Goal: Contribute content: Contribute content

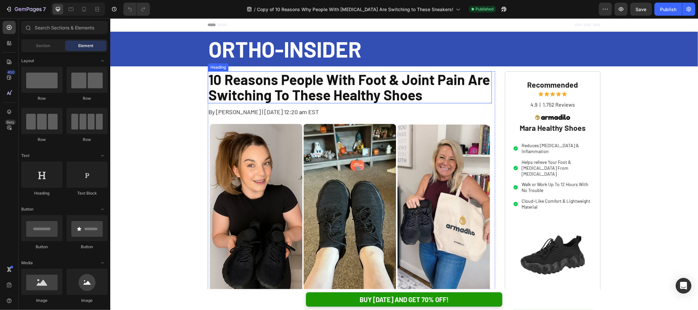
click at [390, 93] on h1 "10 Reasons People With Foot & Joint Pain Are Switching To These Healthy Shoes" at bounding box center [349, 87] width 284 height 32
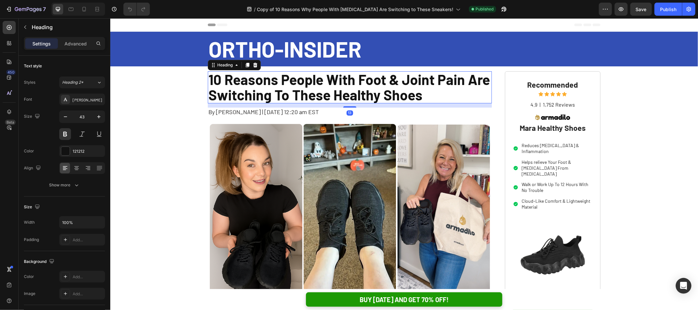
click at [431, 80] on h1 "10 Reasons People With Foot & Joint Pain Are Switching To These Healthy Shoes" at bounding box center [349, 87] width 284 height 32
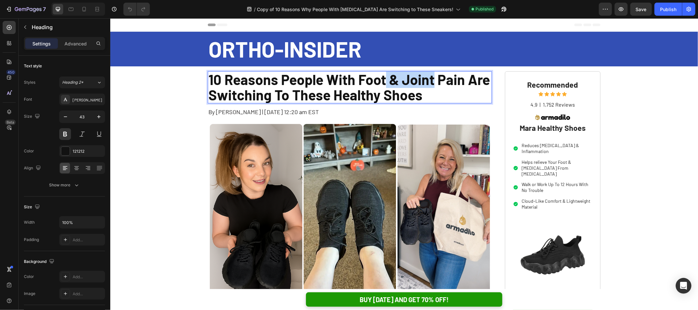
drag, startPoint x: 428, startPoint y: 80, endPoint x: 386, endPoint y: 81, distance: 42.2
click at [386, 81] on p "10 Reasons People With Foot & Joint Pain Are Switching To These Healthy Shoes" at bounding box center [349, 87] width 283 height 31
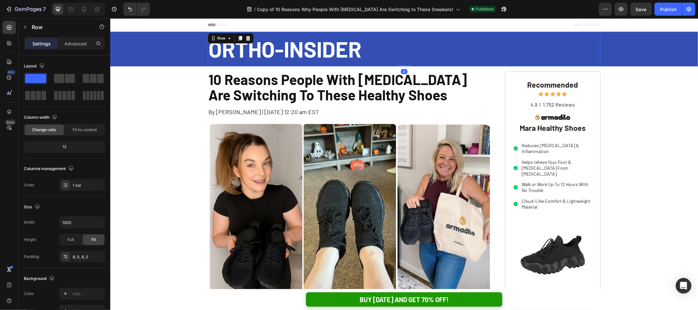
click at [497, 66] on div "ORTHO-INSIDER Text Block Row 0" at bounding box center [403, 48] width 392 height 35
click at [660, 7] on button "Publish" at bounding box center [667, 9] width 27 height 13
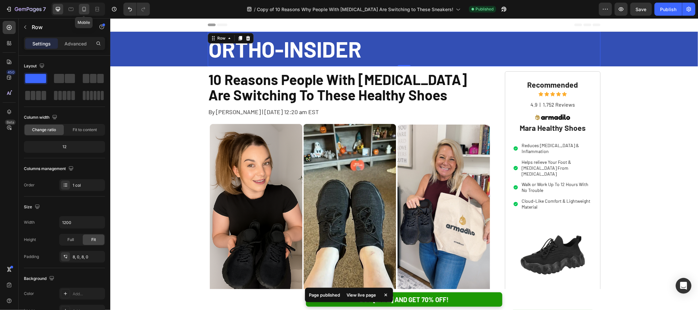
click at [83, 8] on icon at bounding box center [84, 9] width 7 height 7
type input "100%"
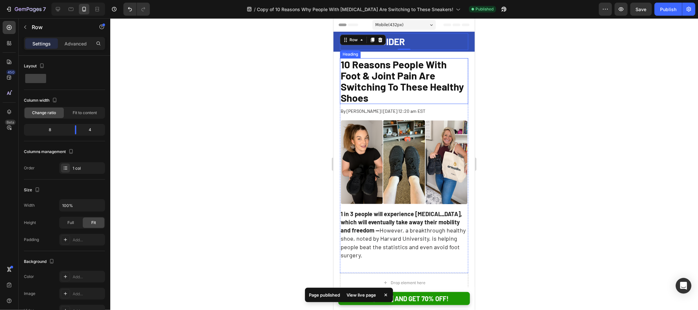
click at [409, 66] on span "10 Reasons People With Foot & Joint Pain Are Switching To These Healthy Shoes" at bounding box center [401, 80] width 123 height 45
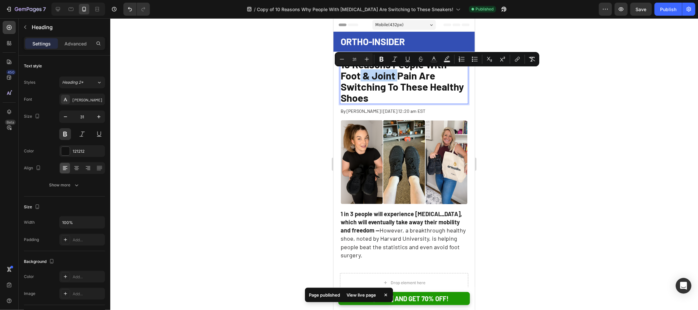
drag, startPoint x: 396, startPoint y: 76, endPoint x: 361, endPoint y: 77, distance: 35.0
click at [361, 77] on span "10 Reasons People With Foot & Joint Pain Are Switching To These Healthy Shoes" at bounding box center [401, 80] width 123 height 45
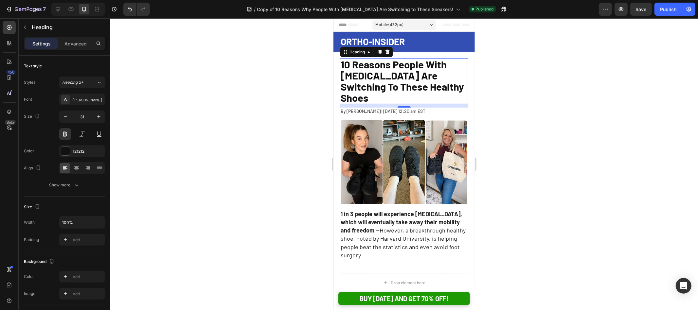
drag, startPoint x: 285, startPoint y: 91, endPoint x: 310, endPoint y: 87, distance: 24.8
click at [285, 91] on div at bounding box center [403, 164] width 587 height 292
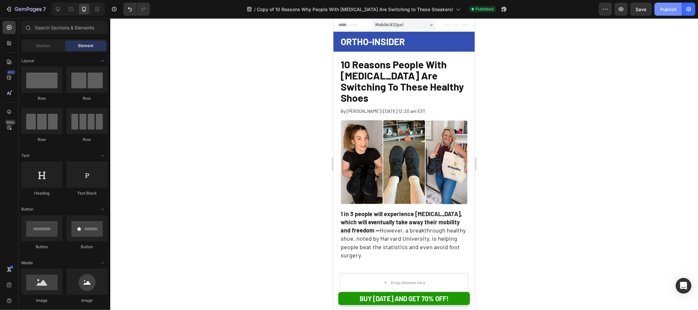
click at [661, 12] on div "Publish" at bounding box center [668, 9] width 16 height 7
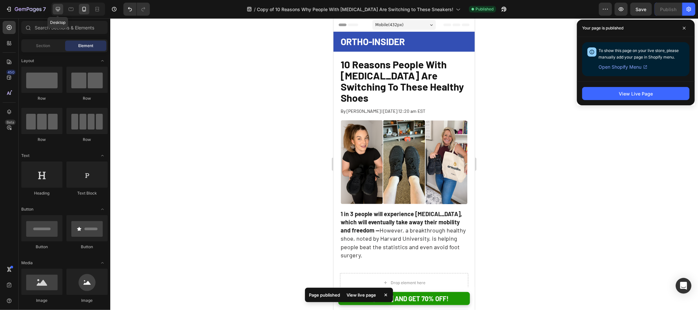
click at [58, 9] on icon at bounding box center [58, 9] width 4 height 4
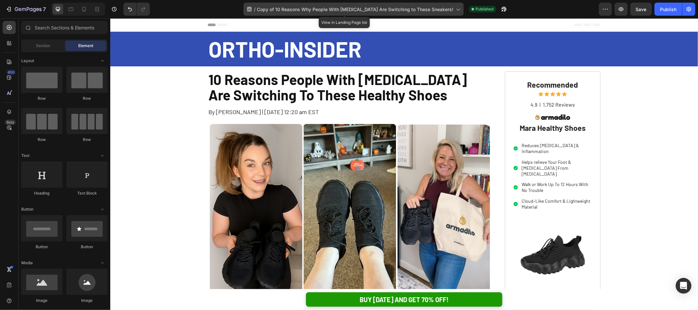
click at [338, 9] on span "Copy of 10 Reasons Why People With Foot Pain Are Switching to These Sneakers!" at bounding box center [355, 9] width 196 height 7
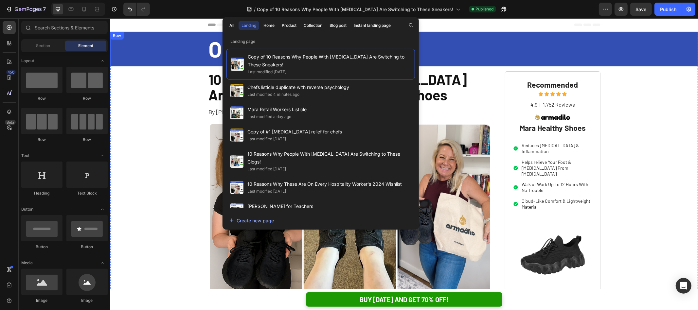
click at [153, 44] on div "ORTHO-INSIDER Text Block Row" at bounding box center [403, 48] width 574 height 35
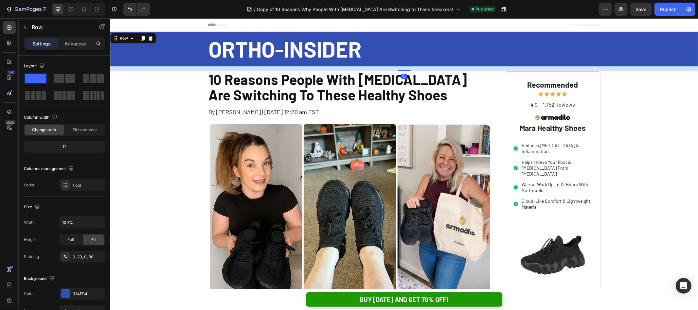
click at [125, 23] on span "Header" at bounding box center [129, 24] width 14 height 7
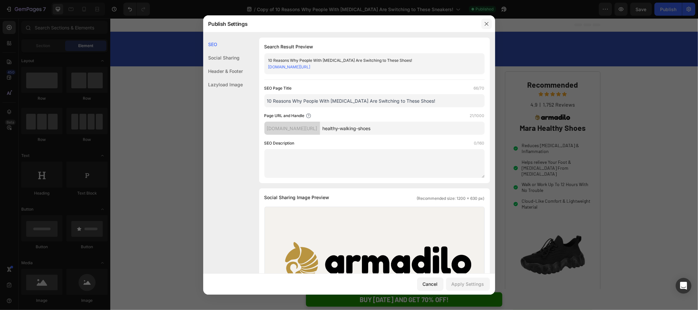
click at [488, 27] on button "button" at bounding box center [486, 24] width 10 height 10
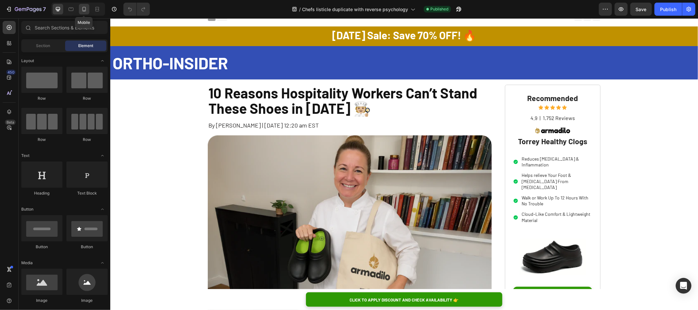
click at [85, 9] on icon at bounding box center [84, 9] width 7 height 7
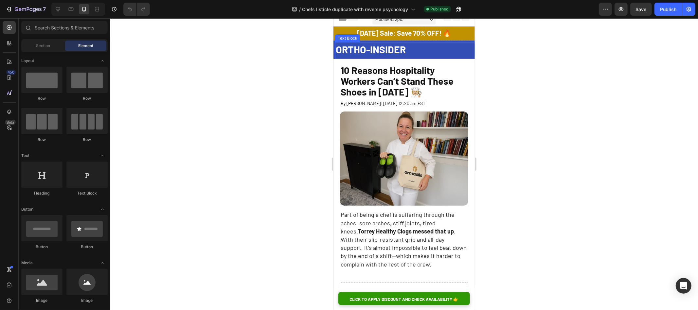
click at [394, 47] on span "ORTHO-INSIDER" at bounding box center [370, 49] width 70 height 12
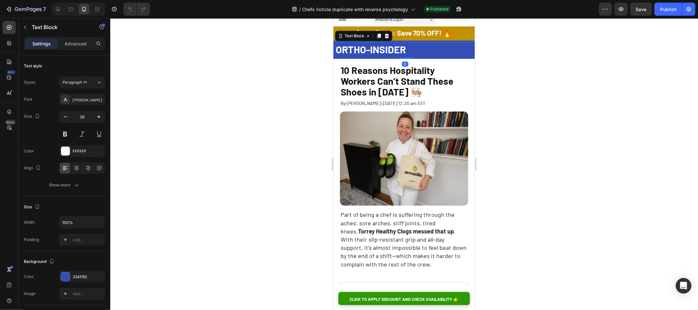
click at [275, 78] on div at bounding box center [403, 164] width 587 height 292
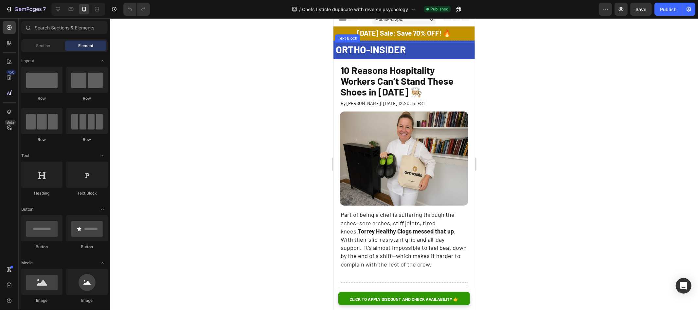
click at [365, 51] on span "ORTHO-INSIDER" at bounding box center [370, 49] width 70 height 12
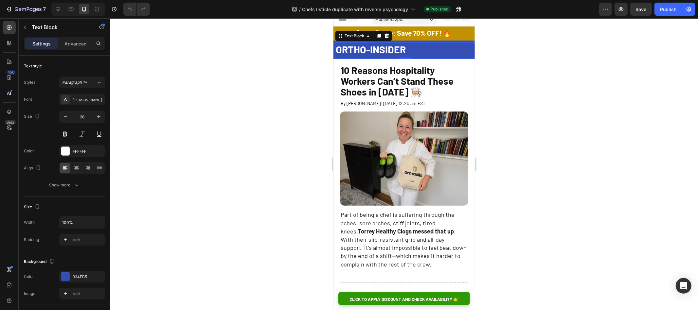
click at [305, 37] on div at bounding box center [403, 164] width 587 height 292
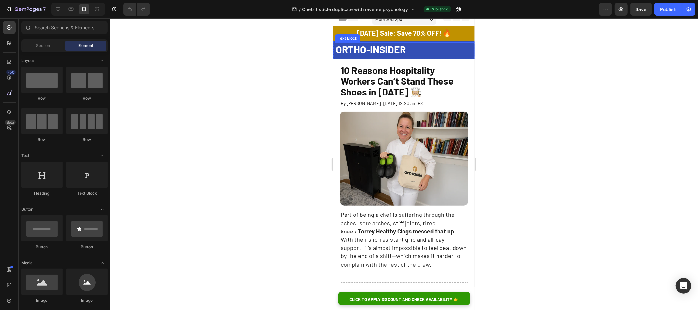
click at [395, 42] on div "ORTHO-INSIDER Text Block" at bounding box center [405, 50] width 140 height 17
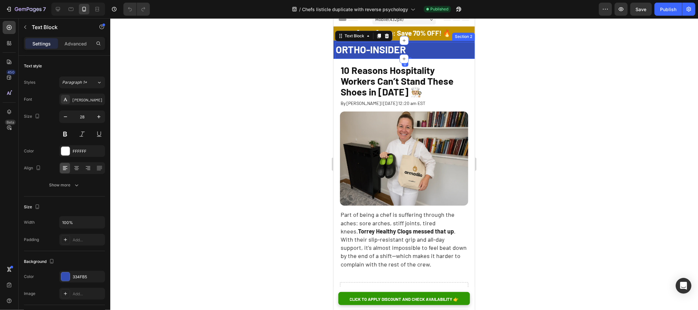
click at [394, 41] on div "ORTHO-INSIDER Text Block 0" at bounding box center [403, 49] width 141 height 18
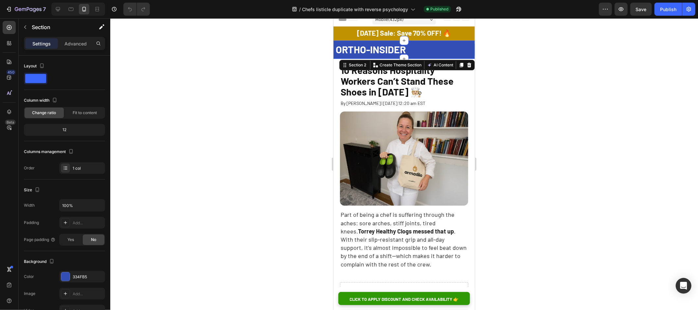
click at [69, 46] on p "Advanced" at bounding box center [75, 43] width 22 height 7
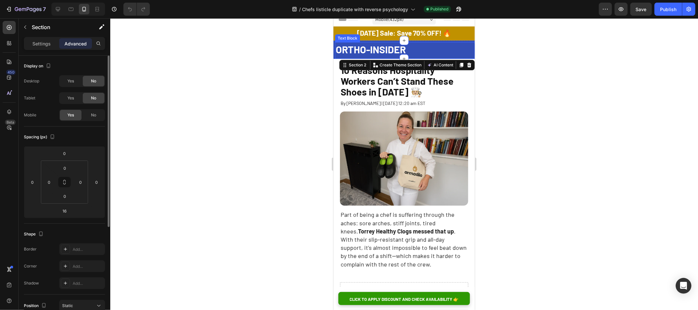
click at [362, 50] on span "ORTHO-INSIDER" at bounding box center [370, 49] width 70 height 12
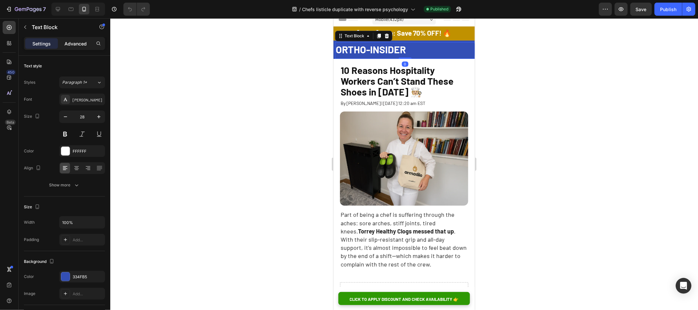
click at [77, 44] on p "Advanced" at bounding box center [75, 43] width 22 height 7
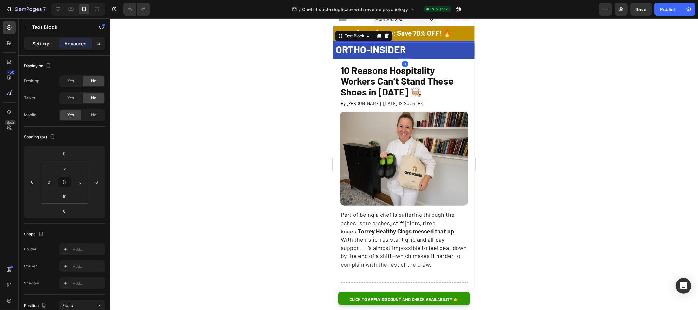
click at [41, 43] on p "Settings" at bounding box center [41, 43] width 18 height 7
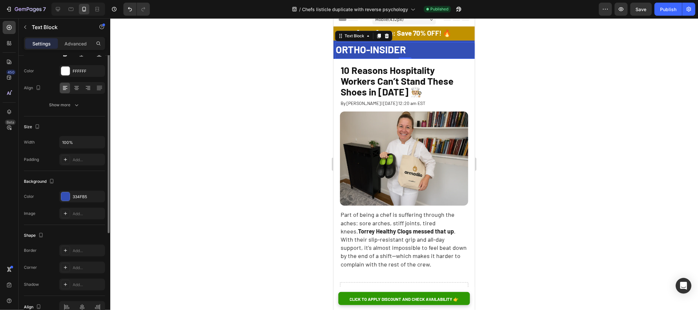
scroll to position [83, 0]
click at [242, 154] on div at bounding box center [403, 164] width 587 height 292
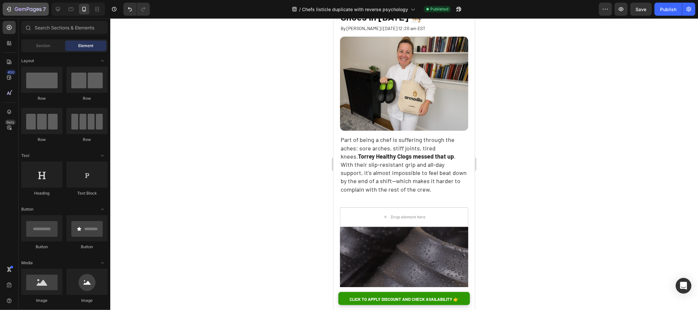
scroll to position [0, 0]
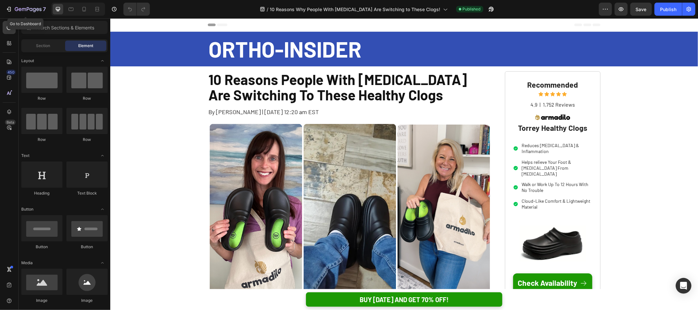
drag, startPoint x: 24, startPoint y: 12, endPoint x: 35, endPoint y: 18, distance: 12.6
click at [24, 12] on icon "button" at bounding box center [28, 10] width 27 height 6
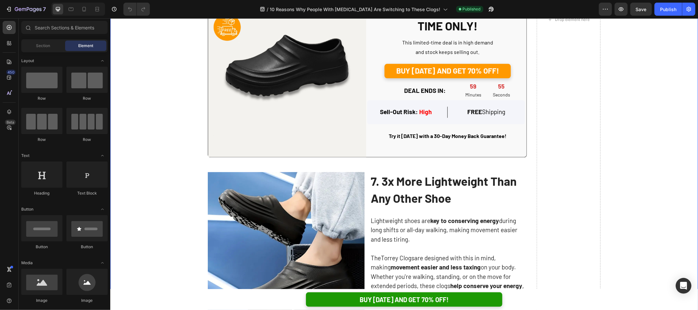
scroll to position [1260, 0]
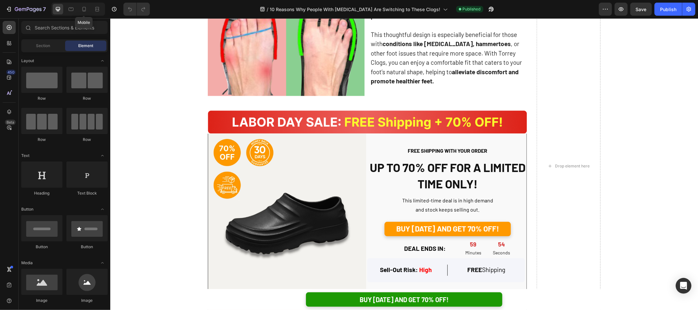
drag, startPoint x: 85, startPoint y: 10, endPoint x: 123, endPoint y: 47, distance: 53.0
click at [85, 10] on icon at bounding box center [84, 9] width 7 height 7
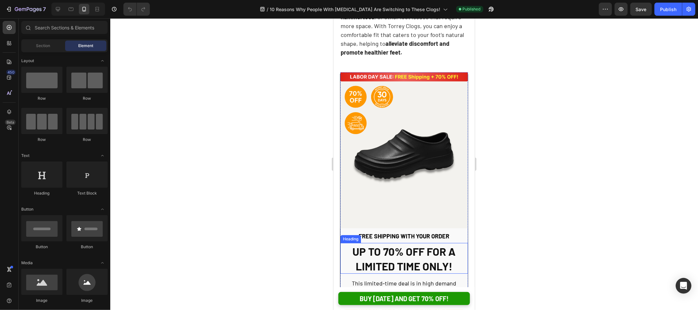
scroll to position [1963, 0]
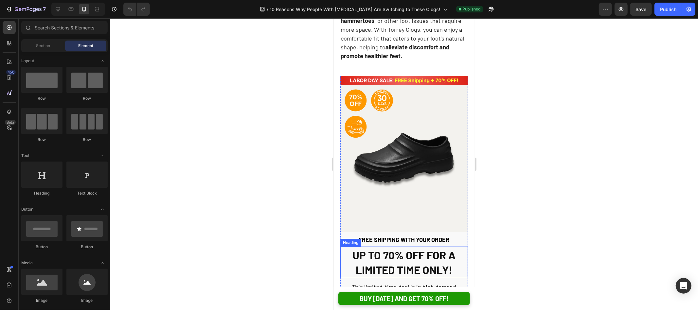
click at [399, 248] on strong "UP TO 70% OFF FOR A LIMITED TIME ONLY!" at bounding box center [403, 262] width 103 height 28
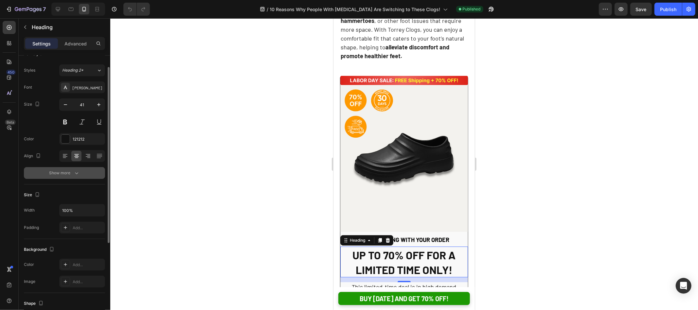
scroll to position [14, 0]
click at [54, 168] on div "Show more" at bounding box center [64, 170] width 30 height 7
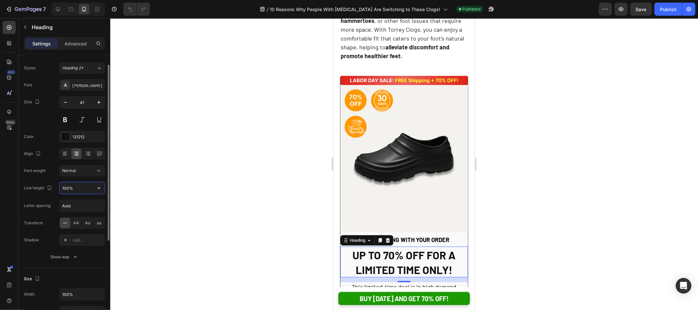
click at [66, 188] on input "100%" at bounding box center [82, 188] width 45 height 12
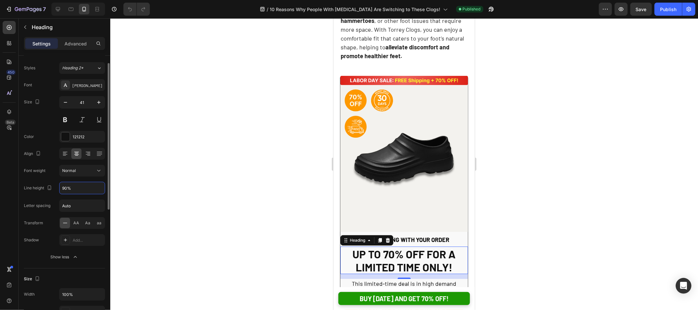
type input "90%"
click at [42, 187] on div "Line height" at bounding box center [38, 188] width 29 height 9
click at [73, 174] on button "Normal" at bounding box center [82, 171] width 46 height 12
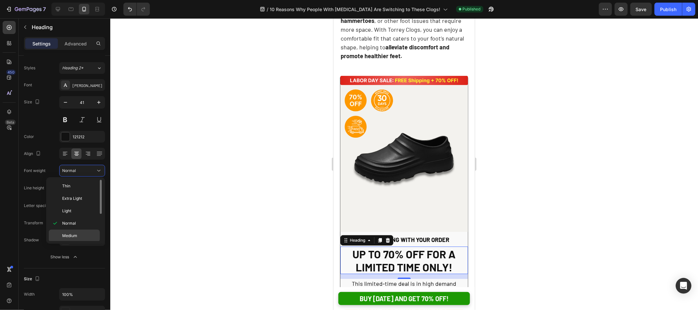
click at [76, 242] on div "Medium" at bounding box center [74, 248] width 51 height 12
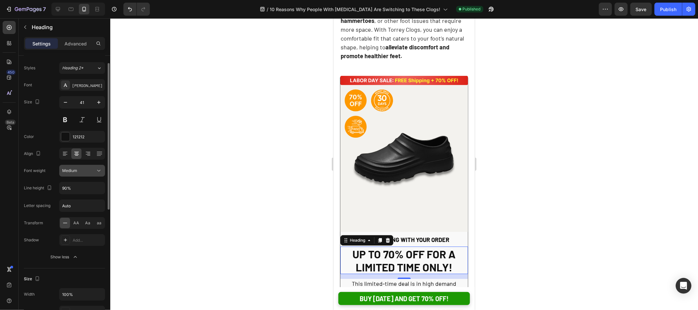
click at [80, 172] on div "Medium" at bounding box center [78, 171] width 33 height 6
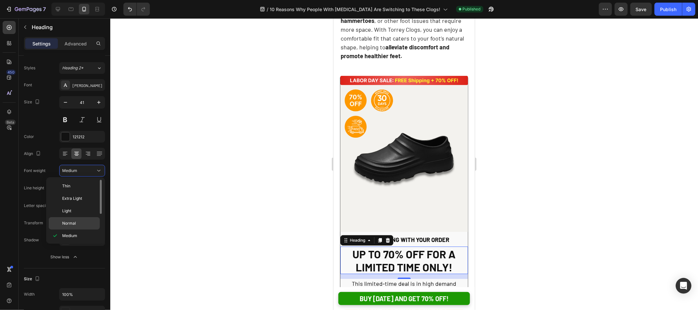
click at [77, 220] on p "Normal" at bounding box center [79, 223] width 35 height 6
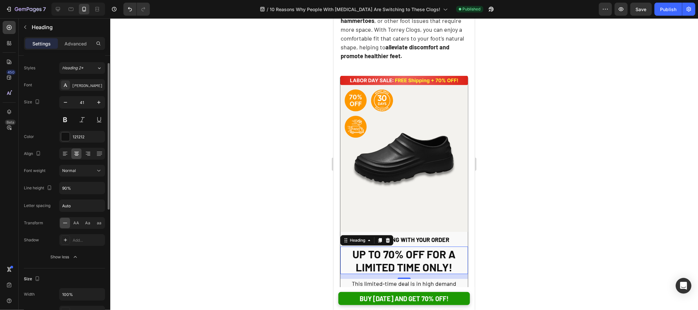
click at [26, 200] on div "Letter spacing Auto" at bounding box center [64, 206] width 81 height 12
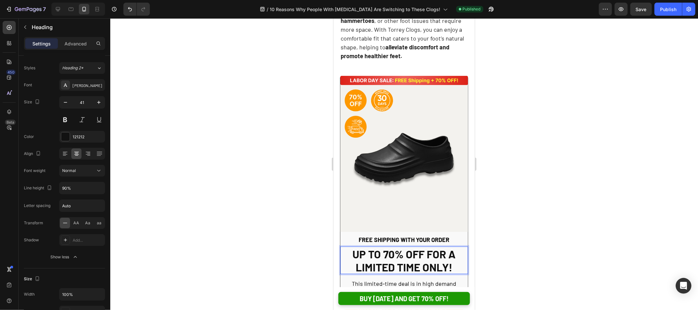
click at [382, 247] on strong "UP TO 70% OFF FOR A LIMITED TIME ONLY!" at bounding box center [403, 260] width 103 height 26
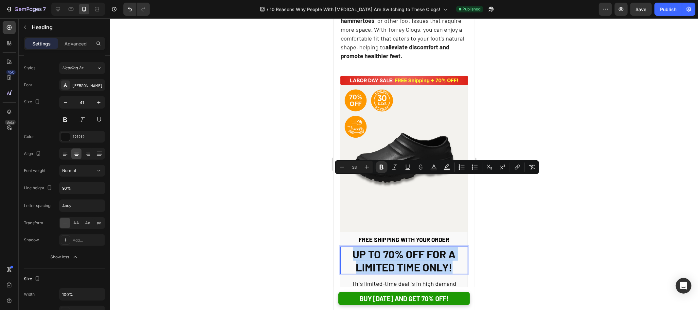
click at [382, 247] on strong "UP TO 70% OFF FOR A LIMITED TIME ONLY!" at bounding box center [403, 260] width 103 height 26
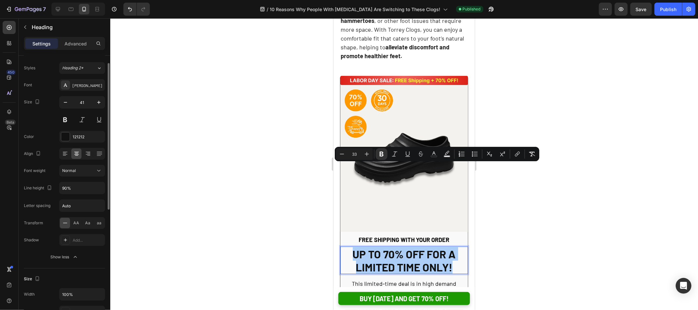
click at [38, 196] on div "Font Barlow Size 41 Color 121212 Align Font weight Normal Line height 90% Lette…" at bounding box center [64, 171] width 81 height 184
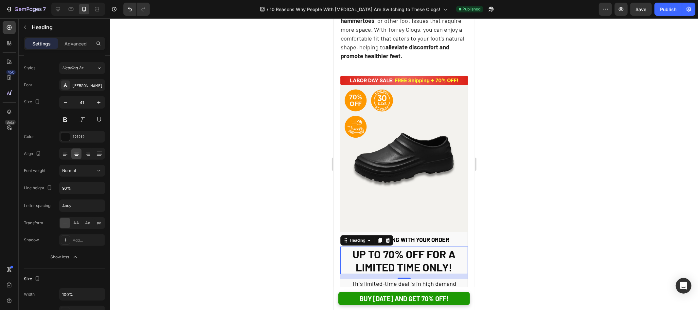
click at [298, 191] on div at bounding box center [403, 164] width 587 height 292
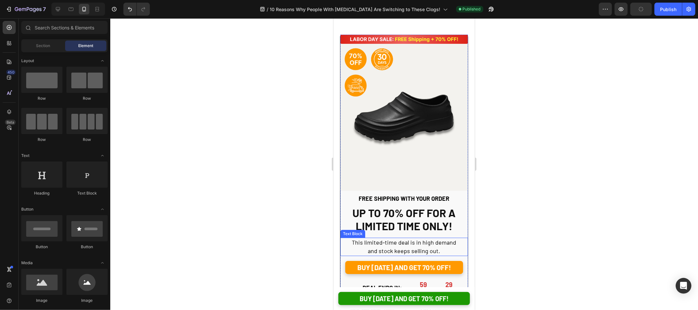
scroll to position [2031, 0]
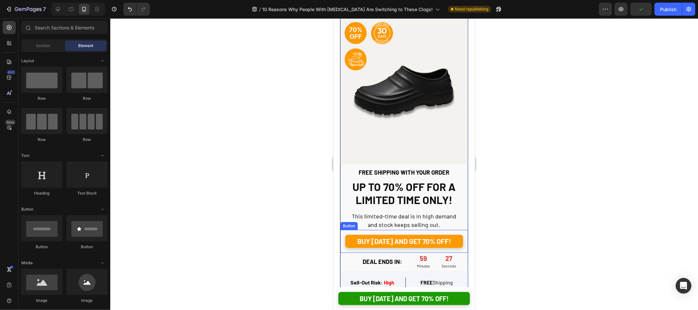
click at [349, 223] on div "Button" at bounding box center [348, 226] width 15 height 6
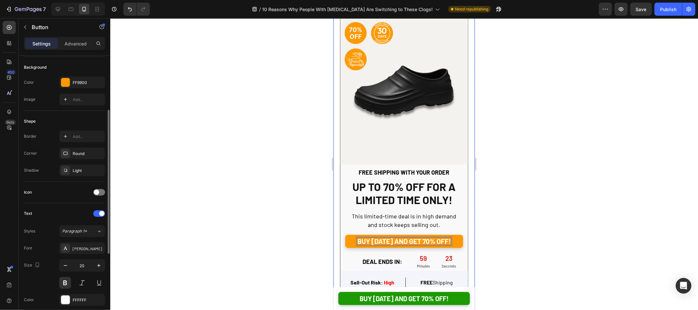
scroll to position [0, 0]
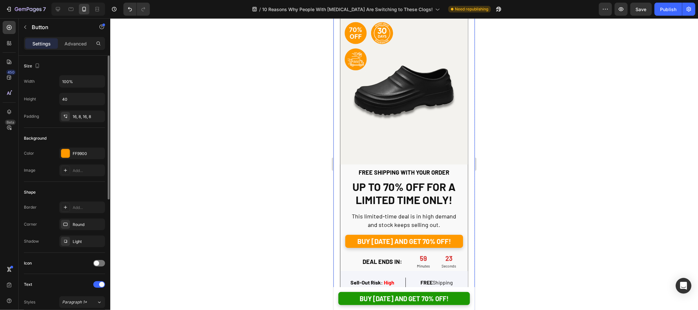
click at [79, 42] on p "Advanced" at bounding box center [75, 43] width 22 height 7
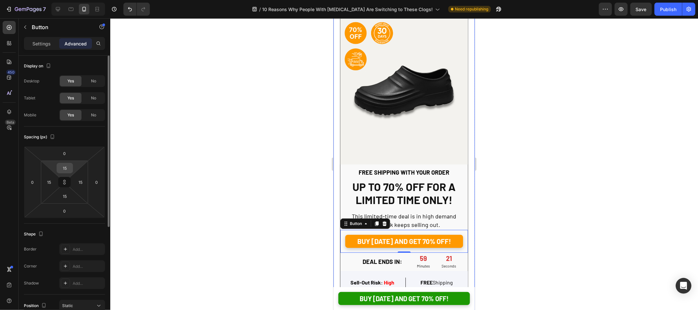
click at [67, 168] on input "15" at bounding box center [64, 168] width 13 height 10
type input "2"
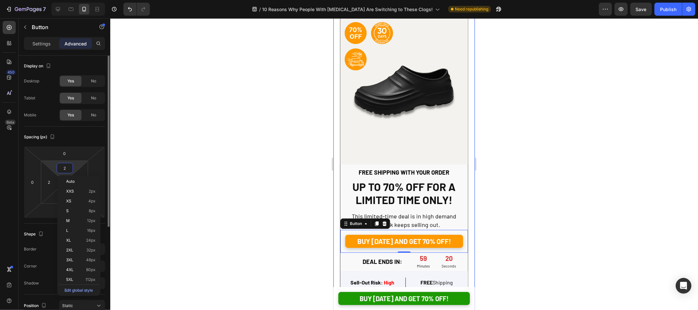
type input "25"
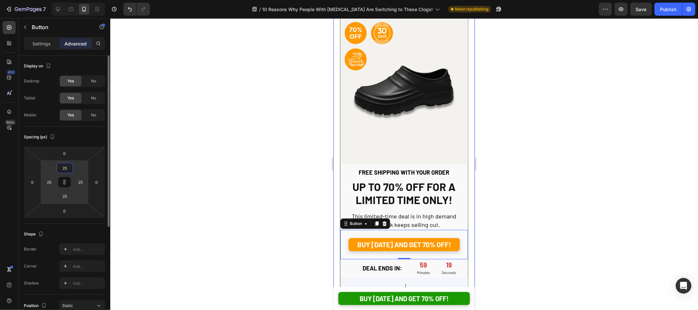
click at [67, 168] on input "25" at bounding box center [64, 168] width 13 height 10
type input "1"
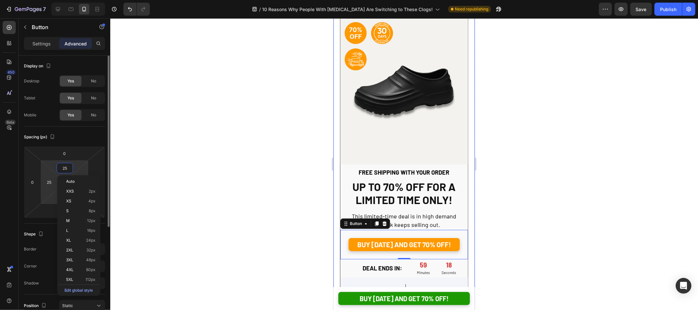
type input "1"
type input "15"
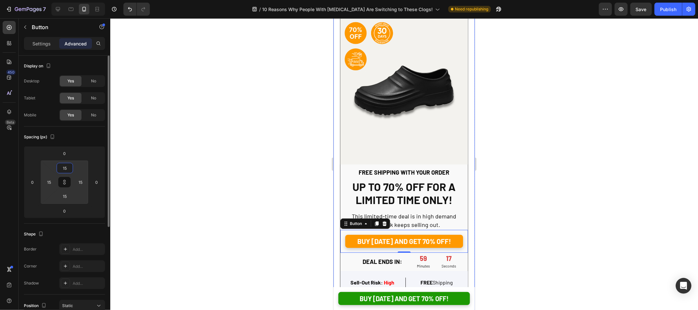
click at [0, 0] on div "Spacing (px) 0 0 0 0 15 15 15 15" at bounding box center [0, 0] width 0 height 0
click at [46, 43] on p "Settings" at bounding box center [41, 43] width 18 height 7
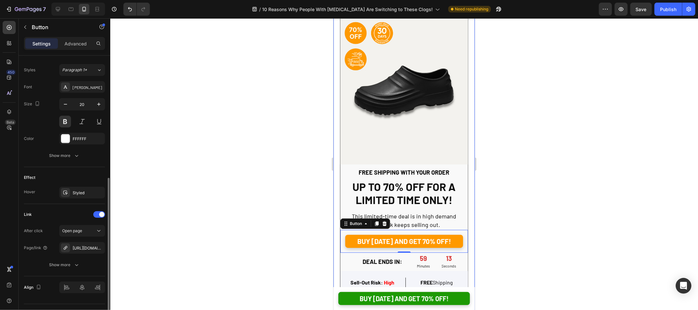
scroll to position [245, 0]
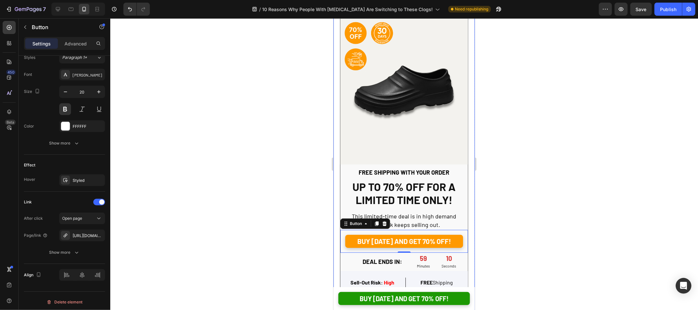
click at [228, 89] on div at bounding box center [403, 164] width 587 height 292
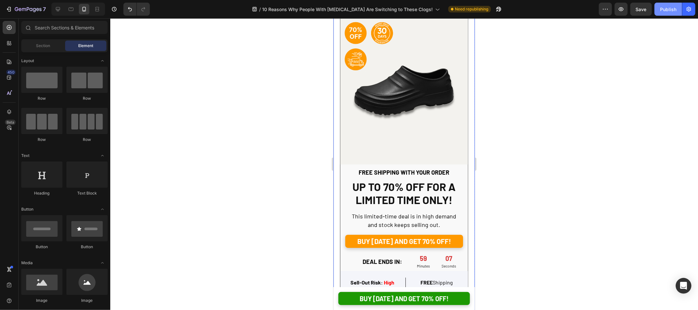
click at [673, 11] on div "Publish" at bounding box center [668, 9] width 16 height 7
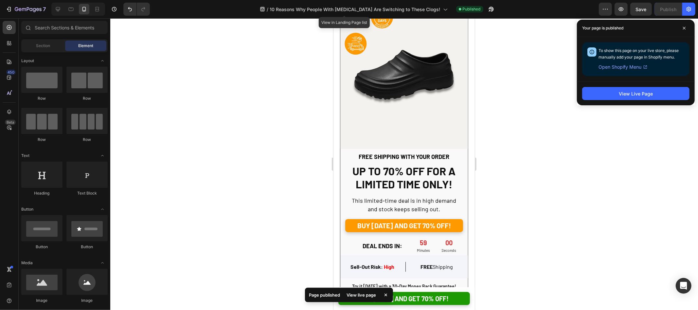
scroll to position [2042, 0]
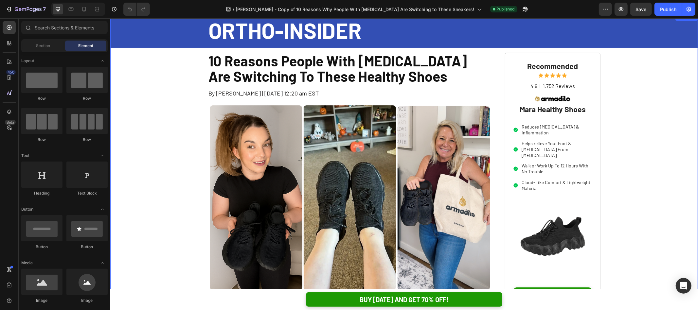
scroll to position [18, 0]
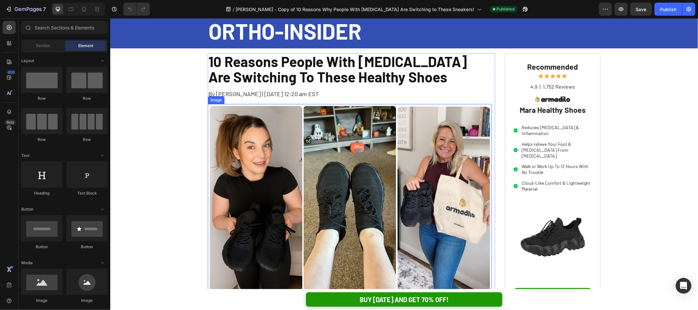
click at [371, 143] on img at bounding box center [349, 198] width 284 height 189
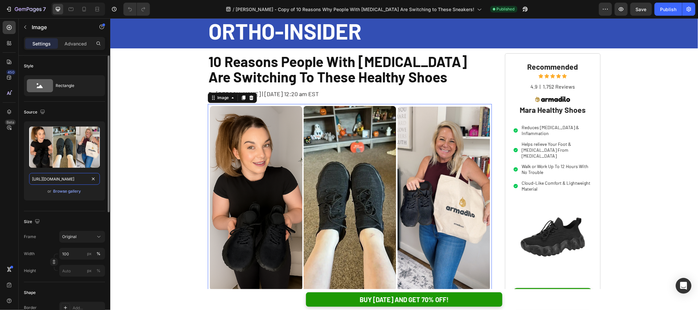
click at [59, 182] on input "[URL][DOMAIN_NAME]" at bounding box center [64, 179] width 71 height 12
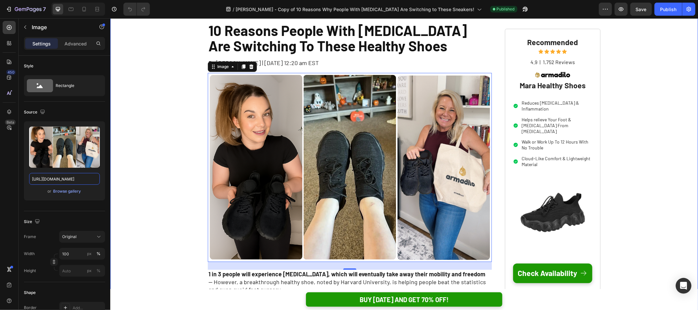
scroll to position [0, 0]
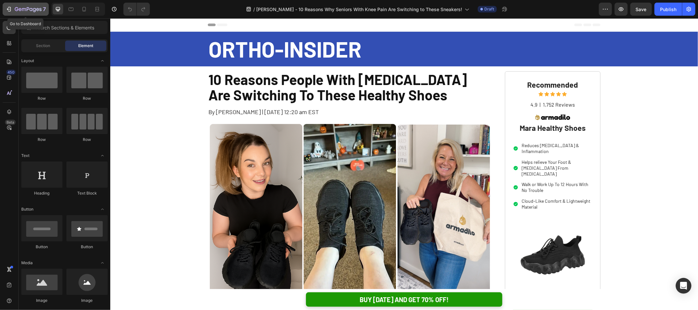
click at [13, 7] on div "7" at bounding box center [26, 9] width 40 height 8
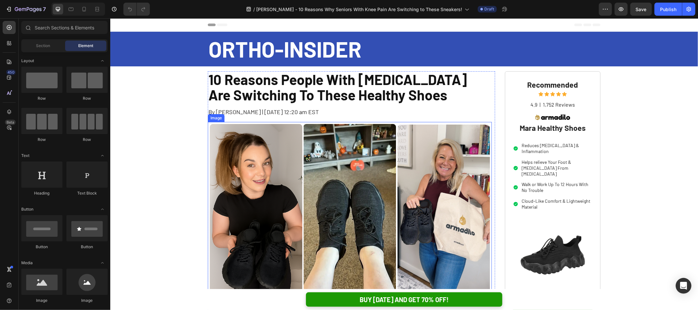
click at [291, 153] on img at bounding box center [349, 216] width 284 height 189
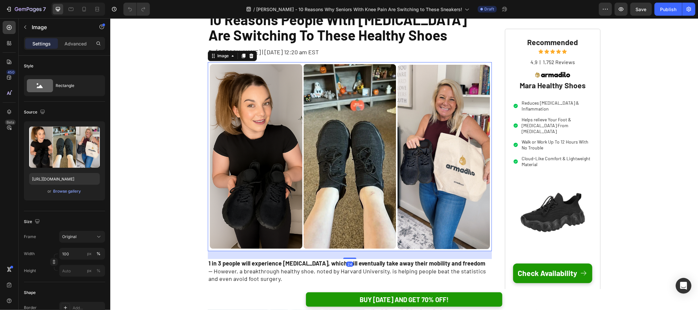
scroll to position [54, 0]
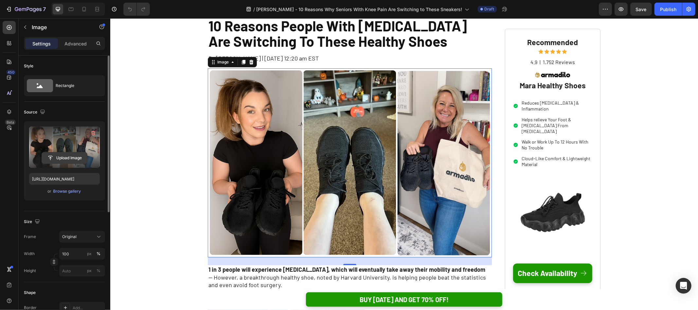
click at [61, 154] on input "file" at bounding box center [64, 157] width 45 height 11
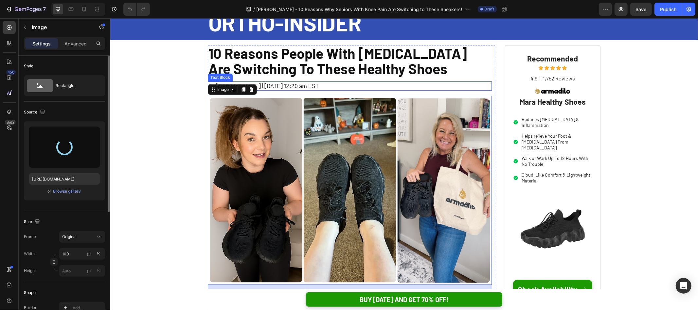
scroll to position [25, 0]
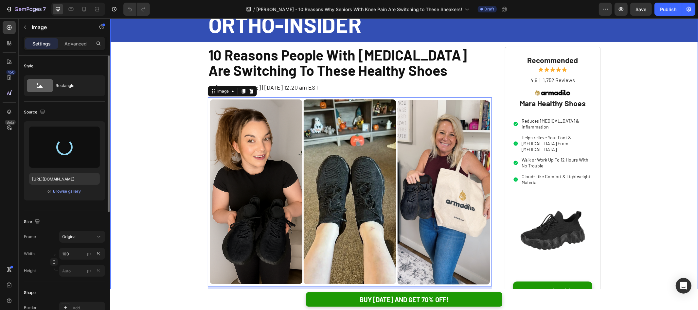
type input "[URL][DOMAIN_NAME]"
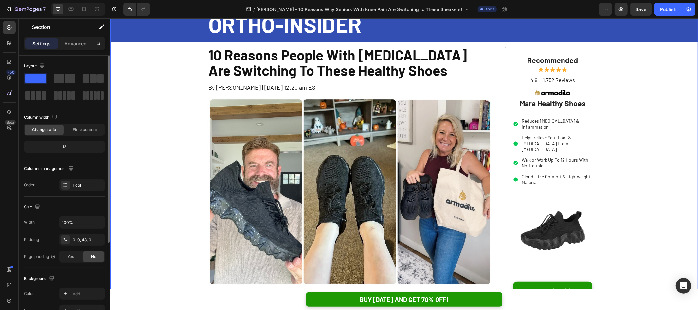
scroll to position [21, 0]
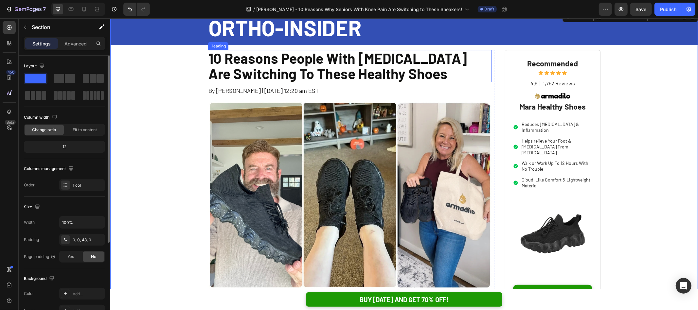
click at [269, 66] on h1 "10 Reasons People With [MEDICAL_DATA] Are Switching To These Healthy Shoes" at bounding box center [349, 66] width 284 height 32
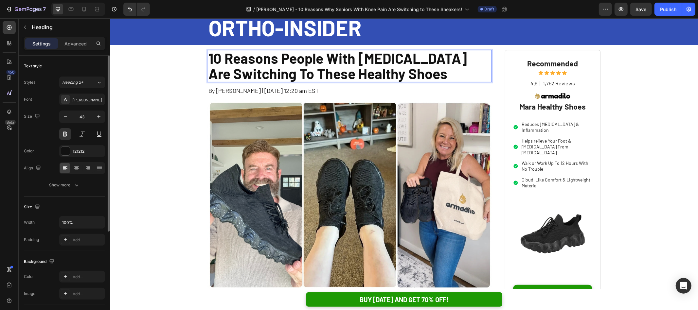
click at [299, 58] on p "10 Reasons People With [MEDICAL_DATA] Are Switching To These Healthy Shoes" at bounding box center [349, 65] width 283 height 31
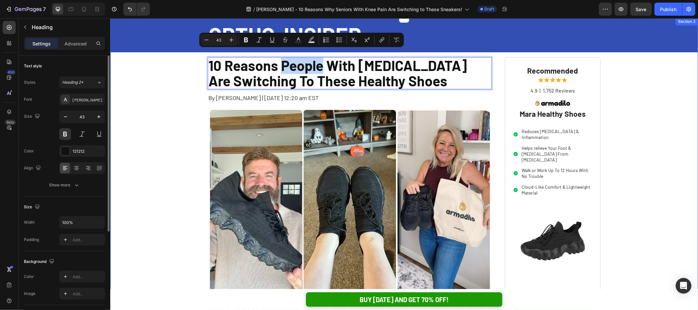
scroll to position [9, 0]
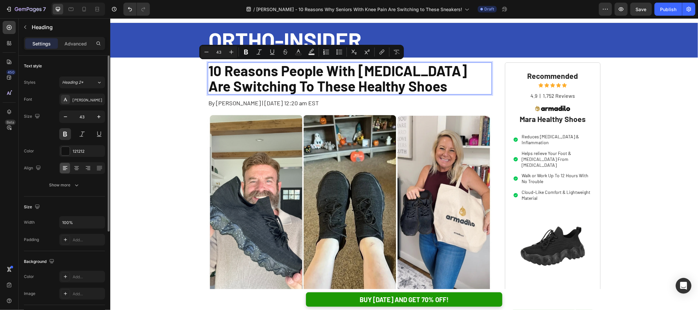
click at [267, 71] on p "10 Reasons People With [MEDICAL_DATA] Are Switching To These Healthy Shoes" at bounding box center [349, 78] width 283 height 31
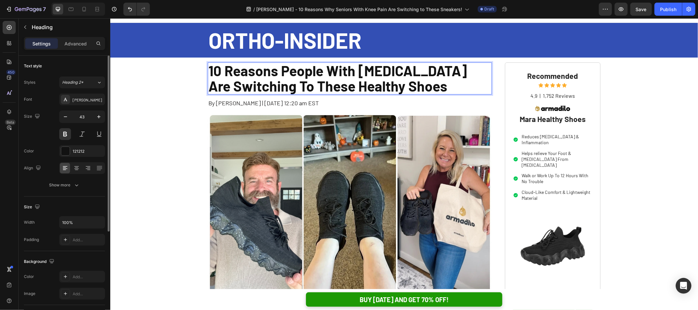
click at [280, 70] on p "10 Reasons People With [MEDICAL_DATA] Are Switching To These Healthy Shoes" at bounding box center [349, 78] width 283 height 31
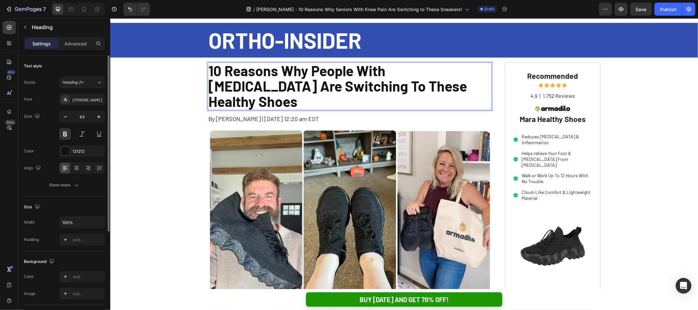
scroll to position [0, 0]
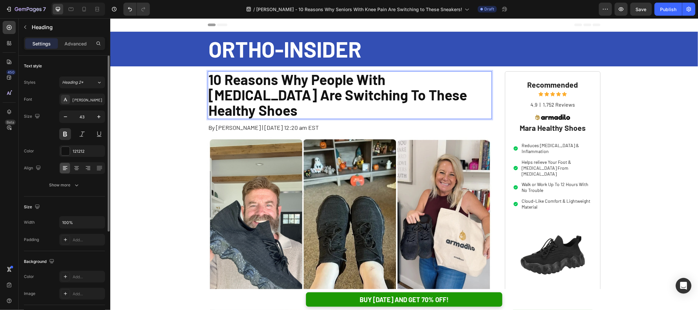
click at [323, 79] on p "10 Reasons Why People With [MEDICAL_DATA] Are Switching To These Healthy Shoes" at bounding box center [349, 95] width 283 height 46
click at [399, 78] on p "10 Reasons Why Seniors With [MEDICAL_DATA] Are Switching To These Healthy Shoes" at bounding box center [349, 95] width 283 height 46
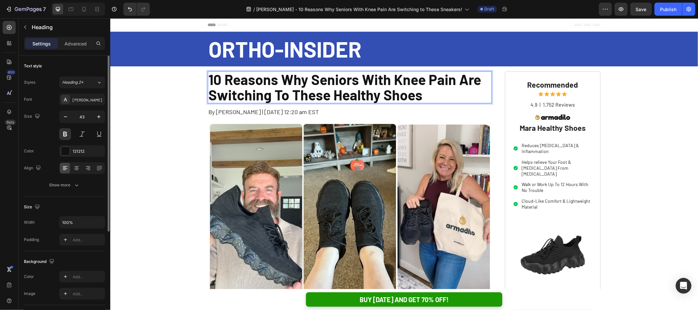
click at [219, 96] on p "10 Reasons Why Seniors With Knee Pain Are Switching To These Healthy Shoes" at bounding box center [349, 87] width 283 height 31
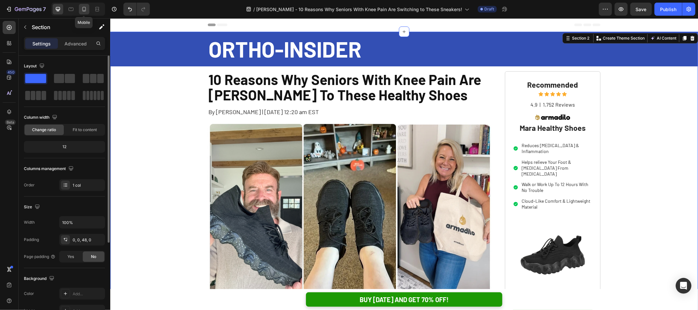
click at [88, 9] on div at bounding box center [84, 9] width 10 height 10
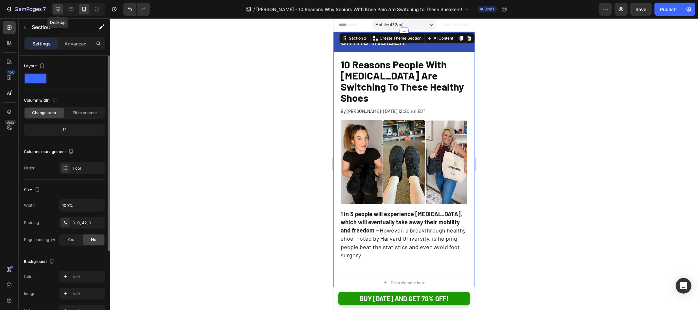
click at [62, 9] on div at bounding box center [58, 9] width 10 height 10
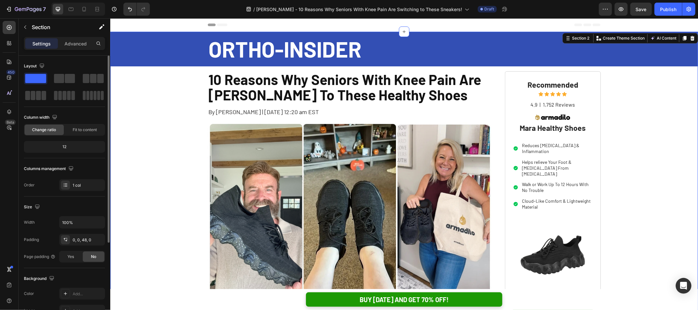
click at [353, 76] on p "10 Reasons Why Seniors With Knee Pain Are [PERSON_NAME] To These Healthy Shoes" at bounding box center [349, 87] width 283 height 31
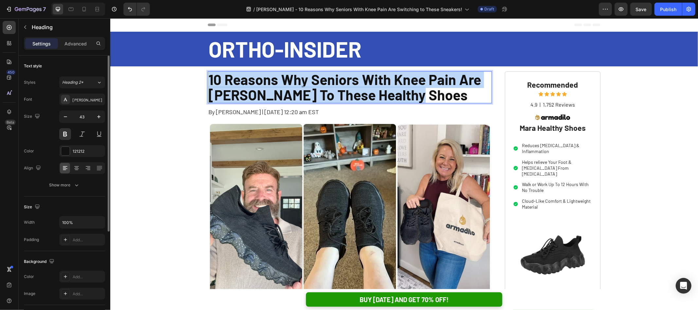
click at [353, 76] on p "10 Reasons Why Seniors With Knee Pain Are [PERSON_NAME] To These Healthy Shoes" at bounding box center [349, 87] width 283 height 31
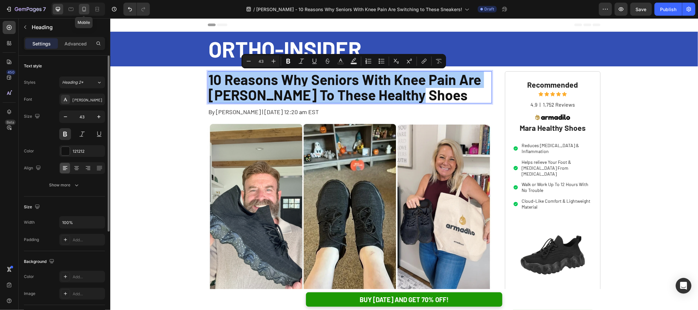
click at [85, 7] on icon at bounding box center [84, 9] width 4 height 5
type input "27"
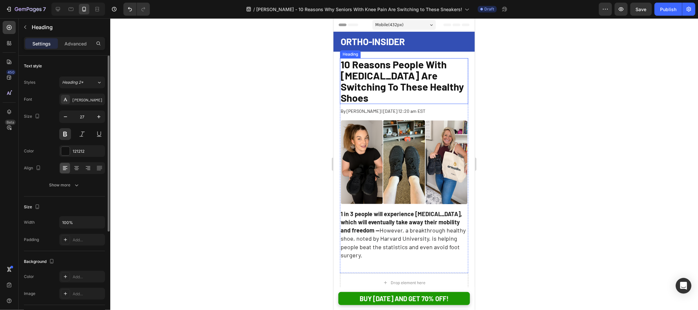
click at [376, 68] on span "10 Reasons People With [MEDICAL_DATA] Are Switching To These Healthy Shoes" at bounding box center [401, 80] width 123 height 45
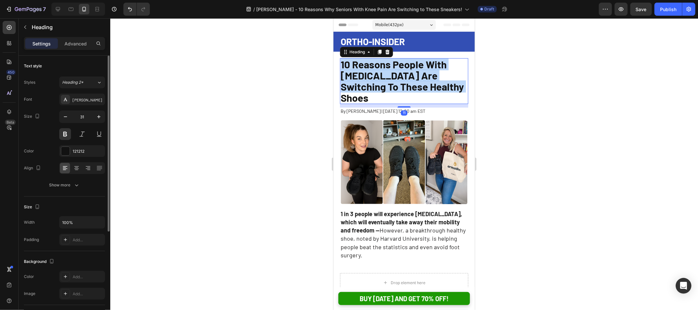
click at [376, 68] on span "10 Reasons People With [MEDICAL_DATA] Are Switching To These Healthy Shoes" at bounding box center [401, 80] width 123 height 45
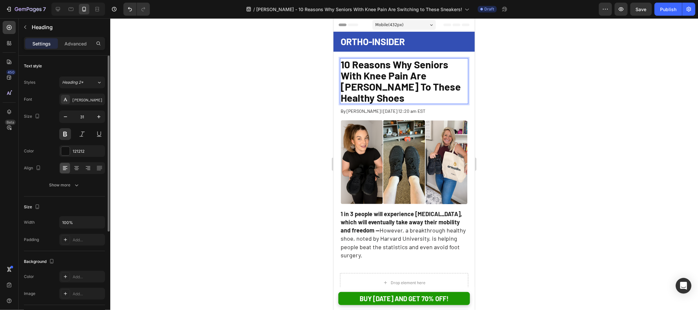
click at [281, 88] on div at bounding box center [403, 164] width 587 height 292
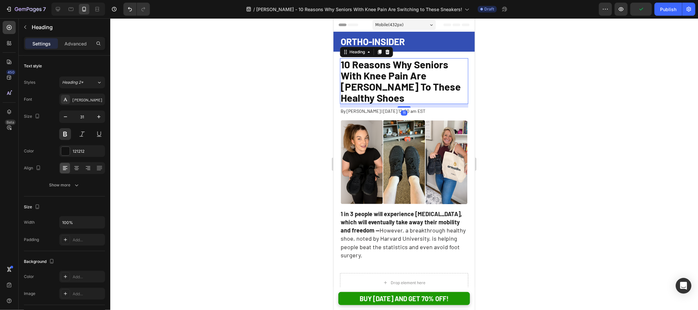
click at [406, 71] on span "10 Reasons Why Seniors With Knee Pain Are [PERSON_NAME] To These Healthy Shoes" at bounding box center [400, 80] width 120 height 45
click at [424, 63] on span "10 Reasons Why Seniors With Knee Pain Are [PERSON_NAME] To These Healthy Shoes" at bounding box center [400, 80] width 120 height 45
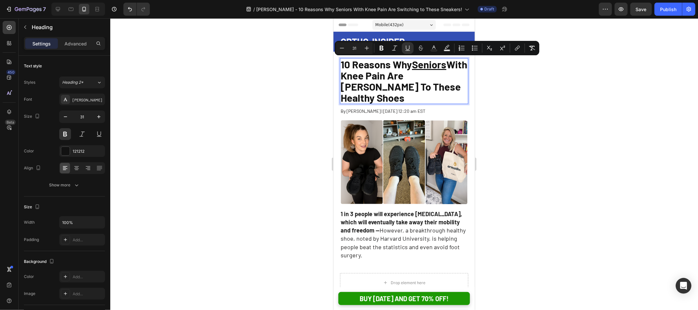
click at [516, 69] on div at bounding box center [403, 164] width 587 height 292
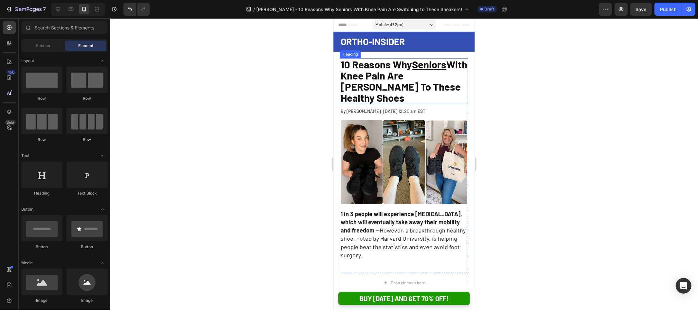
click at [395, 77] on span "10 Reasons Why Seniors With Knee Pain Are [PERSON_NAME] To These Healthy Shoes" at bounding box center [403, 80] width 127 height 45
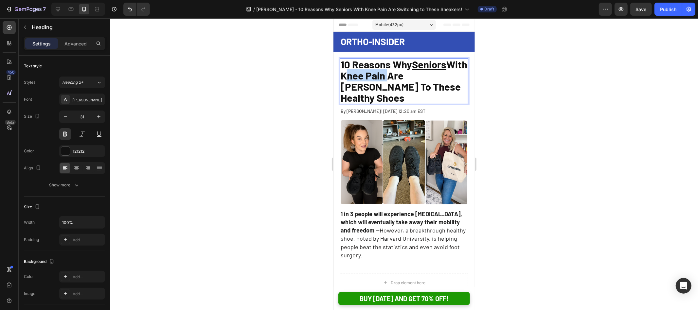
drag, startPoint x: 407, startPoint y: 75, endPoint x: 364, endPoint y: 77, distance: 43.6
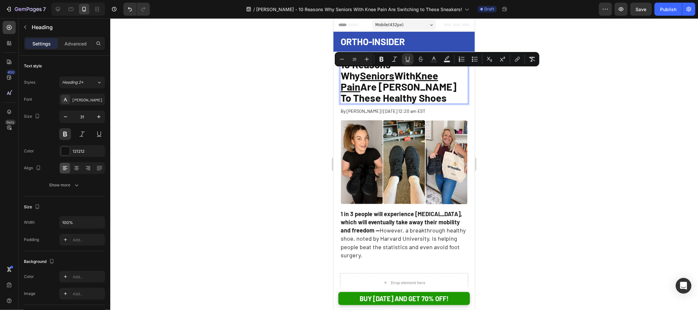
click at [537, 88] on div at bounding box center [403, 164] width 587 height 292
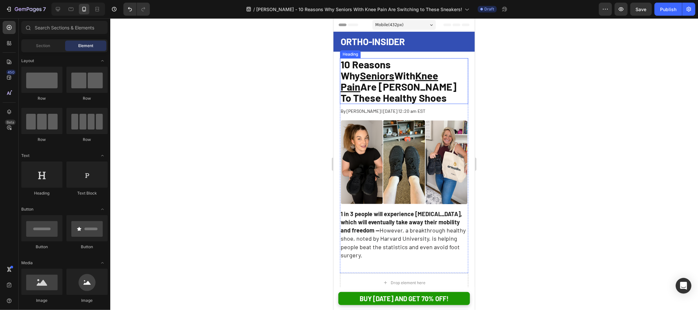
click at [443, 92] on h1 "⁠⁠⁠⁠⁠⁠⁠ 10 Reasons Why Seniors With Knee Pain Are [PERSON_NAME] To These Health…" at bounding box center [404, 81] width 128 height 46
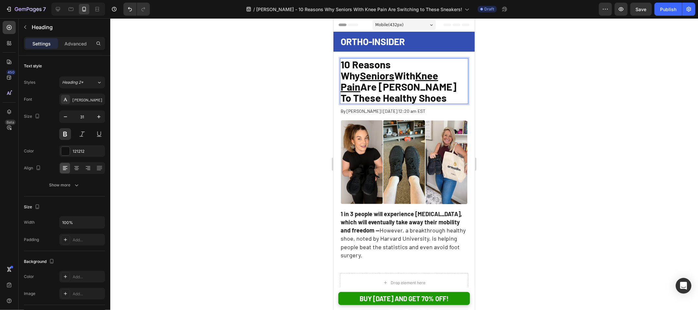
click at [354, 86] on span "10 Reasons Why Seniors With Knee Pain Are [PERSON_NAME] To These Healthy Shoes" at bounding box center [398, 80] width 116 height 45
click at [534, 97] on div at bounding box center [403, 164] width 587 height 292
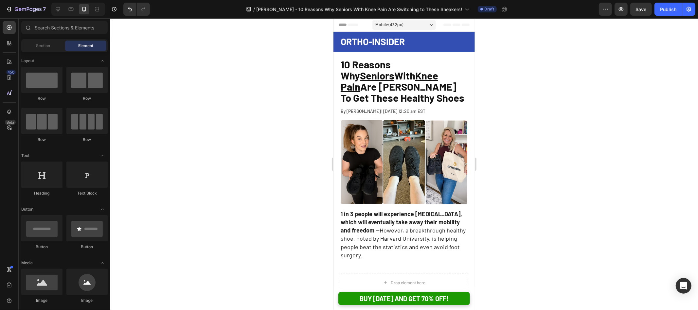
click at [387, 86] on span "10 Reasons Why Seniors With Knee Pain Are [PERSON_NAME] To Get These Healthy Sh…" at bounding box center [402, 80] width 124 height 45
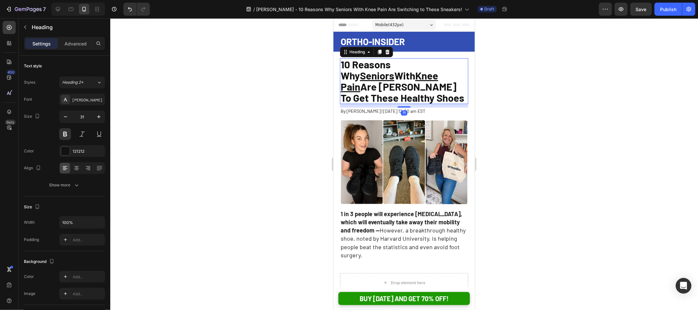
click at [279, 89] on div at bounding box center [403, 164] width 587 height 292
click at [446, 74] on span "10 Reasons Why Seniors With Knee Pain Are [PERSON_NAME] To Get These Healthy Sh…" at bounding box center [402, 80] width 124 height 45
click at [504, 74] on div at bounding box center [403, 164] width 587 height 292
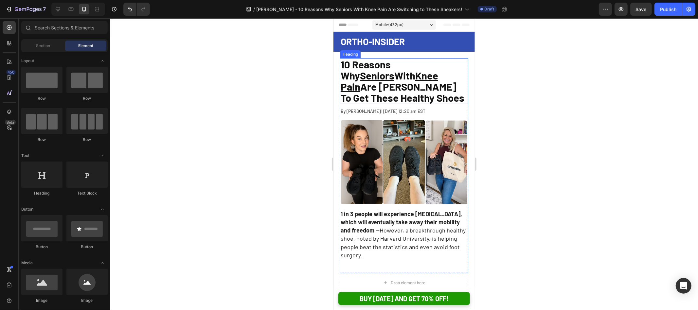
click at [437, 77] on span "10 Reasons Why Seniors With Knee Pain Are [PERSON_NAME] To Get These Healthy Sh…" at bounding box center [402, 80] width 124 height 45
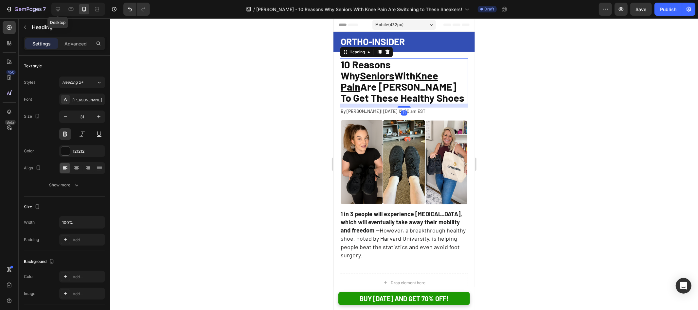
drag, startPoint x: 60, startPoint y: 10, endPoint x: 109, endPoint y: 21, distance: 50.2
click at [60, 10] on icon at bounding box center [58, 9] width 7 height 7
type input "38"
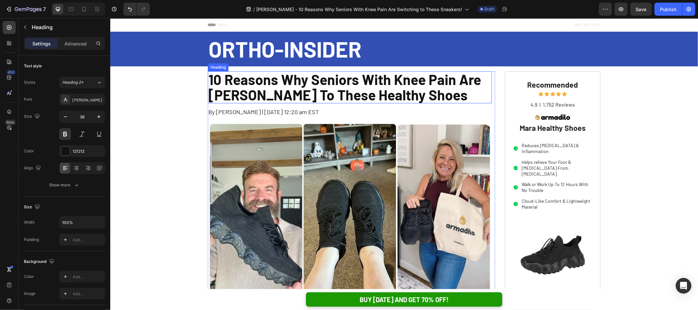
click at [321, 74] on p "10 Reasons Why Seniors With Knee Pain Are [PERSON_NAME] To These Healthy Shoes" at bounding box center [349, 87] width 283 height 31
click at [324, 79] on p "10 Reasons Why Seniors With Knee Pain Are [PERSON_NAME] To These Healthy Shoes" at bounding box center [349, 87] width 283 height 31
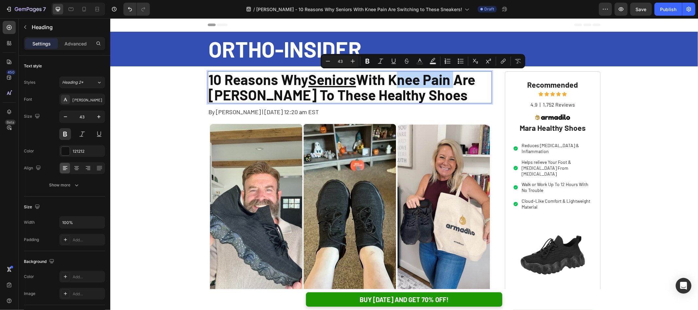
drag, startPoint x: 392, startPoint y: 79, endPoint x: 454, endPoint y: 80, distance: 62.5
click at [454, 80] on p "10 Reasons Why Seniors With Knee Pain Are [PERSON_NAME] To These Healthy Shoes" at bounding box center [349, 87] width 283 height 31
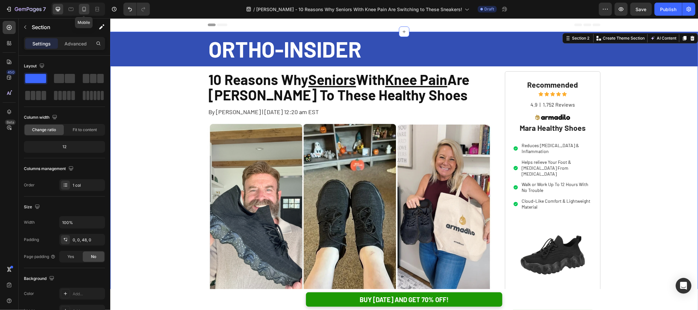
click at [84, 11] on icon at bounding box center [84, 9] width 7 height 7
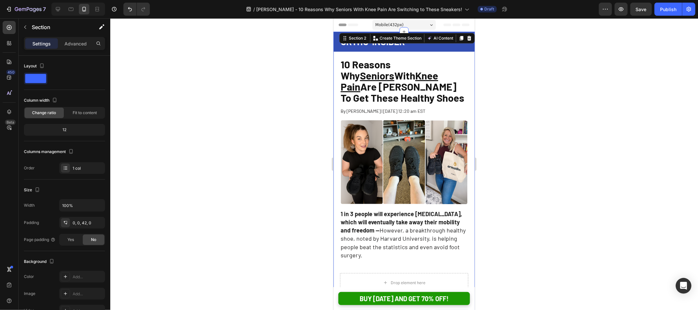
click at [534, 96] on div at bounding box center [403, 164] width 587 height 292
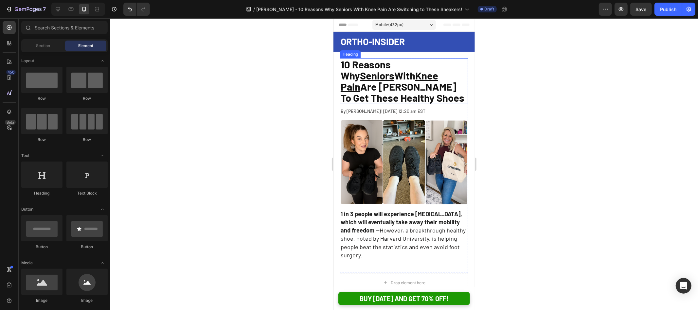
click at [400, 73] on u "Knee Pain" at bounding box center [388, 80] width 97 height 23
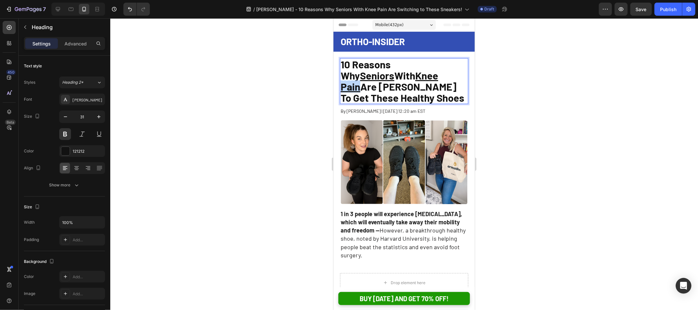
click at [394, 74] on u "Knee Pain" at bounding box center [388, 80] width 97 height 23
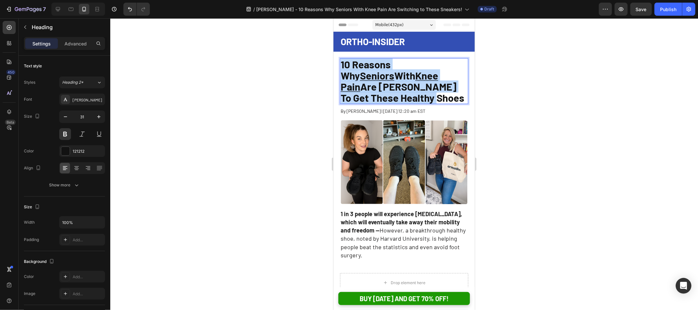
click at [394, 74] on u "Knee Pain" at bounding box center [388, 80] width 97 height 23
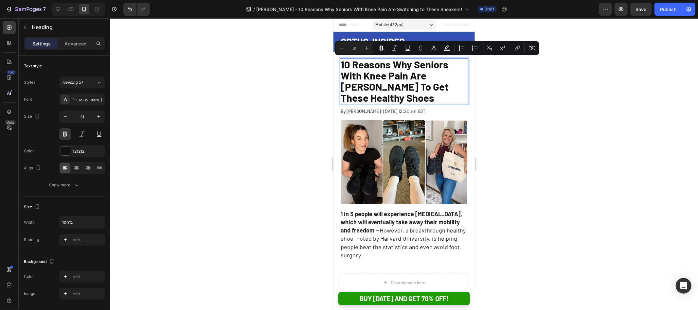
click at [540, 87] on div at bounding box center [403, 164] width 587 height 292
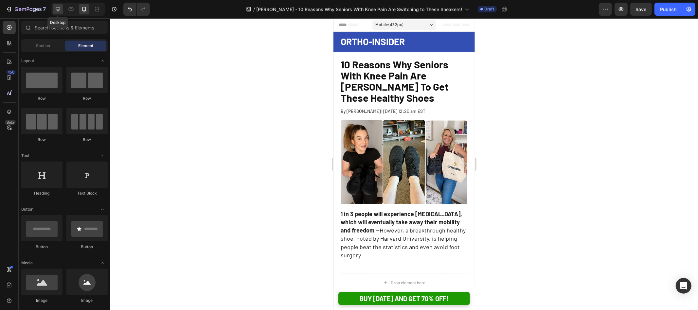
click at [59, 10] on icon at bounding box center [58, 9] width 4 height 4
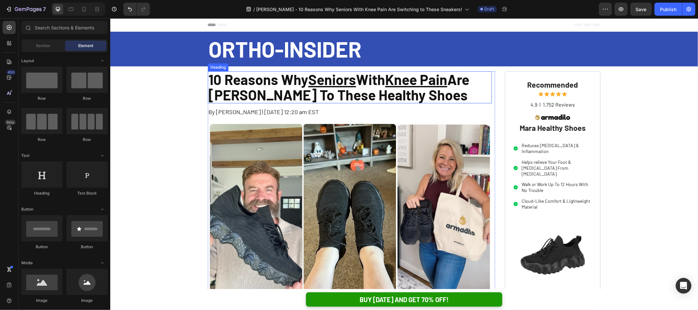
click at [386, 91] on p "10 Reasons Why Seniors With Knee Pain Are [PERSON_NAME] To These Healthy Shoes" at bounding box center [349, 87] width 283 height 31
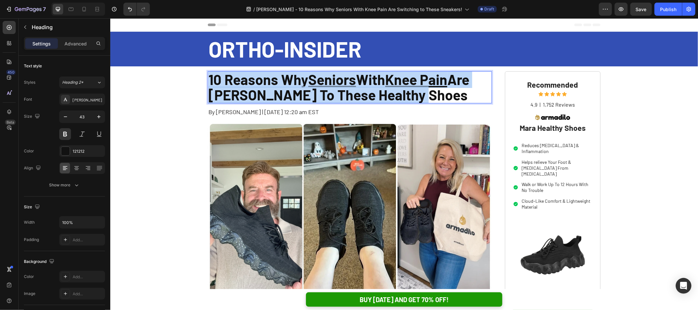
click at [386, 91] on p "10 Reasons Why Seniors With Knee Pain Are [PERSON_NAME] To These Healthy Shoes" at bounding box center [349, 87] width 283 height 31
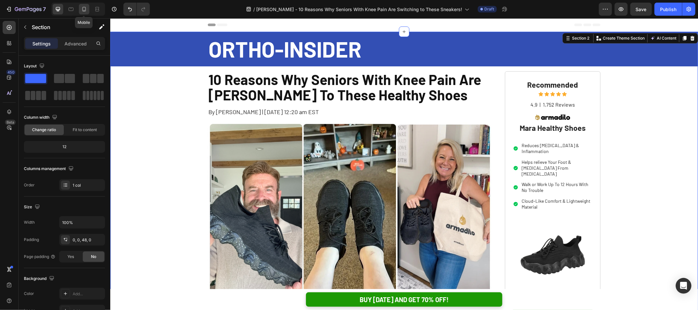
click at [82, 8] on icon at bounding box center [84, 9] width 4 height 5
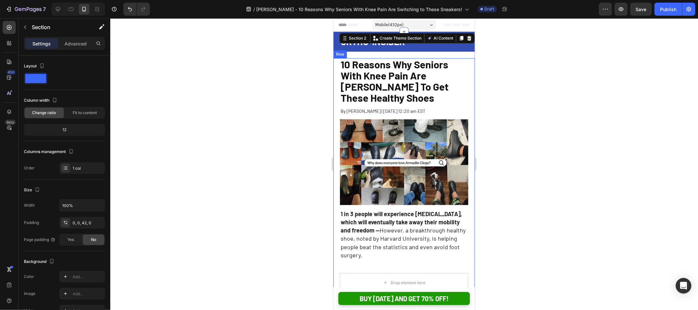
click at [293, 119] on div at bounding box center [403, 164] width 587 height 292
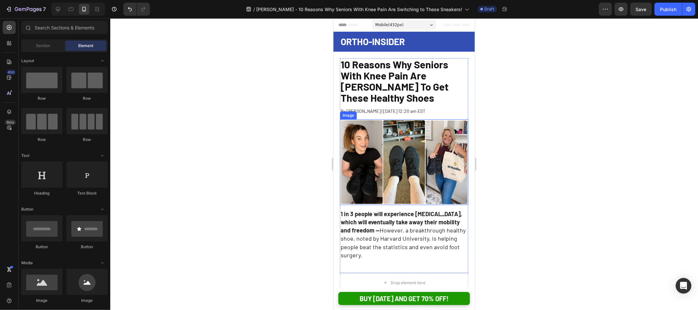
click at [403, 145] on img at bounding box center [404, 161] width 128 height 85
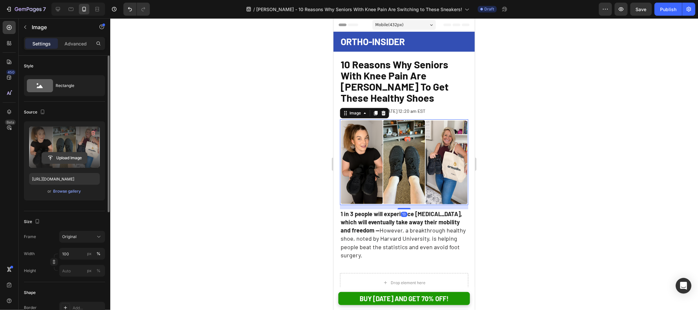
click at [71, 156] on input "file" at bounding box center [64, 157] width 45 height 11
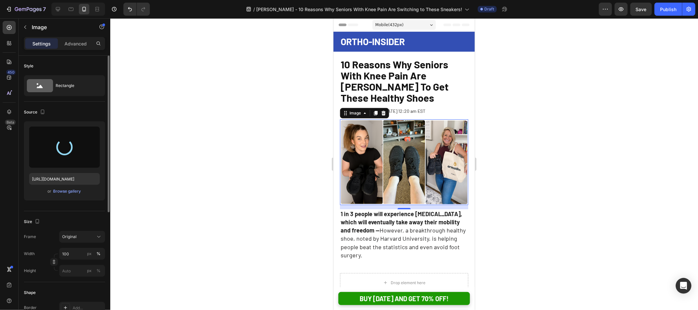
type input "[URL][DOMAIN_NAME]"
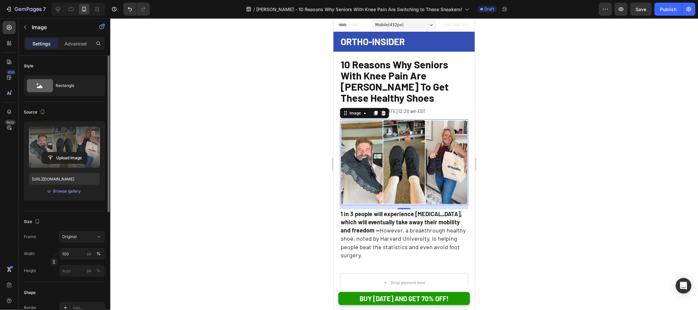
click at [283, 122] on div at bounding box center [403, 164] width 587 height 292
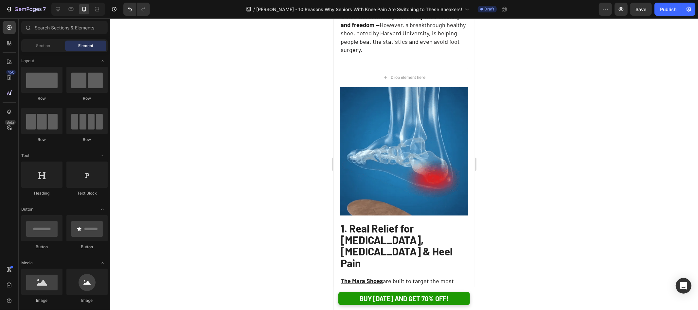
scroll to position [237, 0]
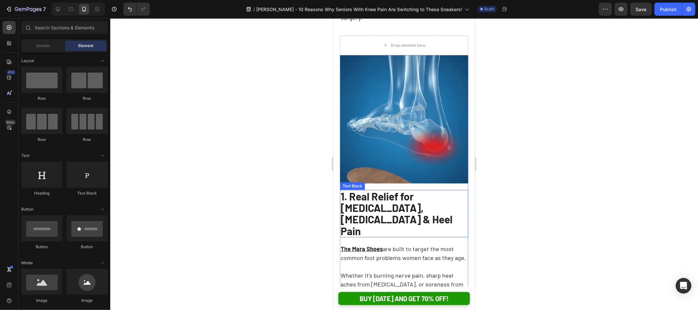
click at [411, 192] on strong "1. Real Relief for [MEDICAL_DATA], [MEDICAL_DATA] & Heel Pain" at bounding box center [396, 213] width 112 height 47
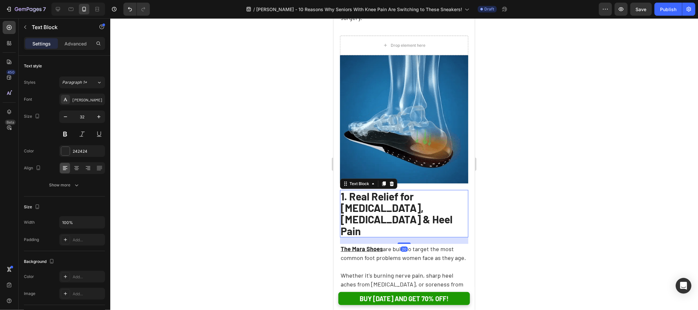
click at [412, 190] on strong "1. Real Relief for [MEDICAL_DATA], [MEDICAL_DATA] & Heel Pain" at bounding box center [396, 213] width 112 height 47
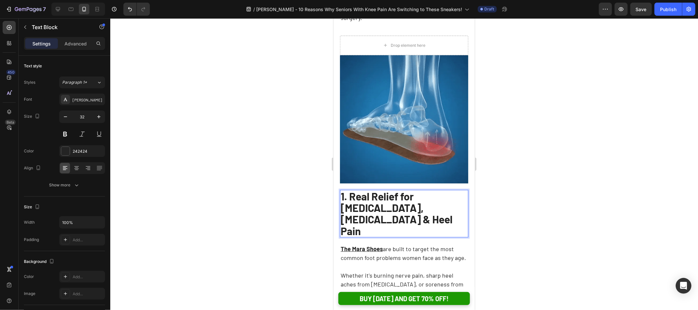
click at [416, 190] on strong "1. Real Relief for [MEDICAL_DATA], [MEDICAL_DATA] & Heel Pain" at bounding box center [396, 213] width 112 height 47
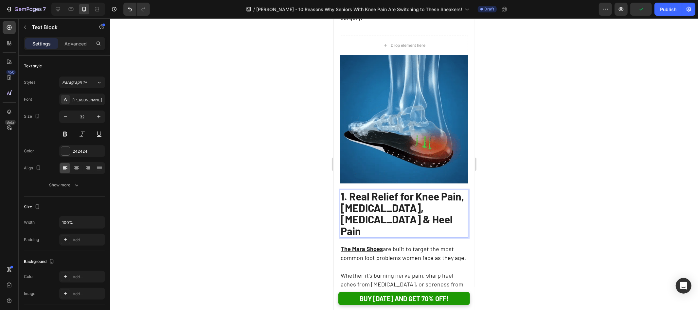
scroll to position [244, 0]
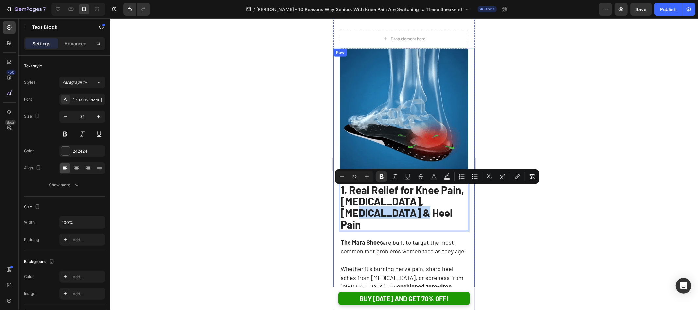
drag, startPoint x: 407, startPoint y: 192, endPoint x: 336, endPoint y: 195, distance: 71.3
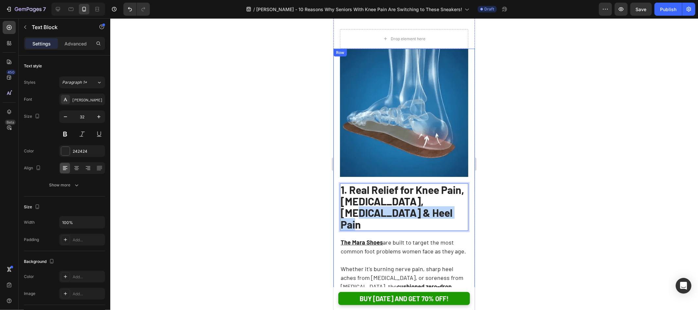
drag, startPoint x: 466, startPoint y: 192, endPoint x: 338, endPoint y: 192, distance: 128.2
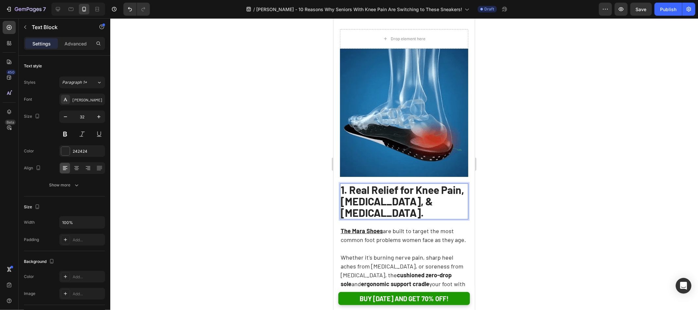
click at [567, 170] on div at bounding box center [403, 164] width 587 height 292
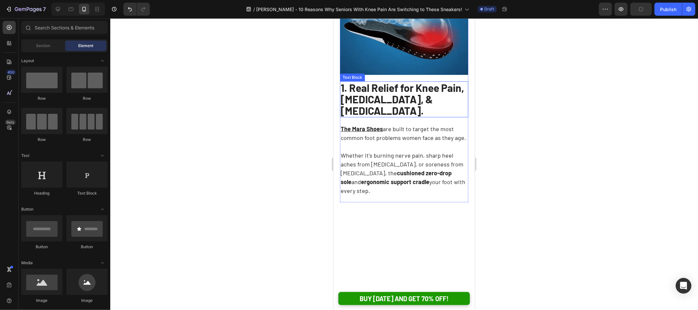
scroll to position [249, 0]
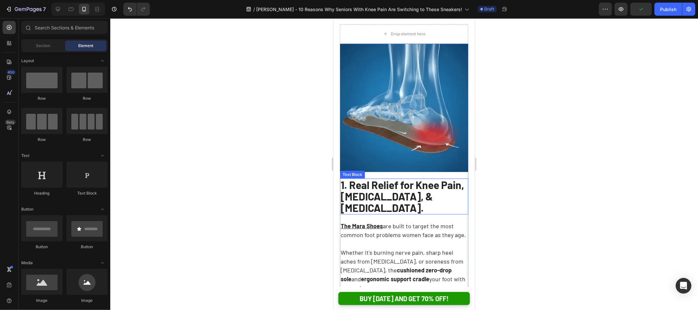
click at [360, 178] on strong "1. Real Relief for Knee Pain, [MEDICAL_DATA], & [MEDICAL_DATA]." at bounding box center [401, 195] width 123 height 35
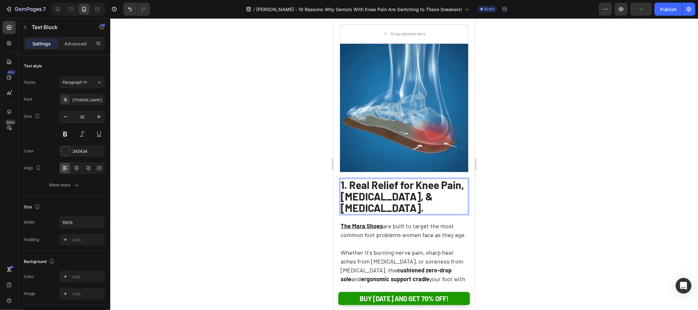
click at [357, 178] on strong "1. Real Relief for Knee Pain, [MEDICAL_DATA], & [MEDICAL_DATA]." at bounding box center [401, 195] width 123 height 35
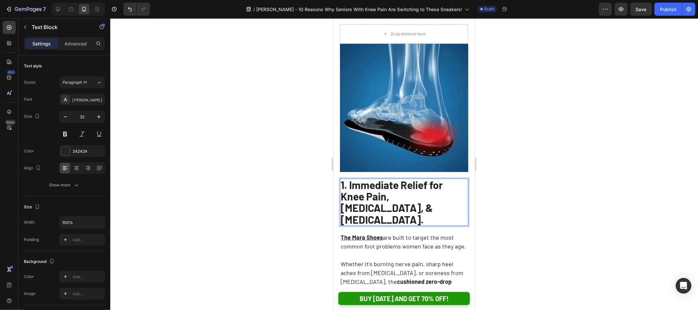
drag, startPoint x: 249, startPoint y: 178, endPoint x: 266, endPoint y: 178, distance: 16.7
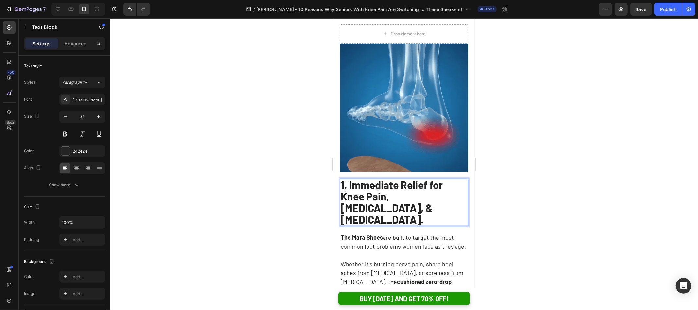
click at [249, 178] on div at bounding box center [403, 164] width 587 height 292
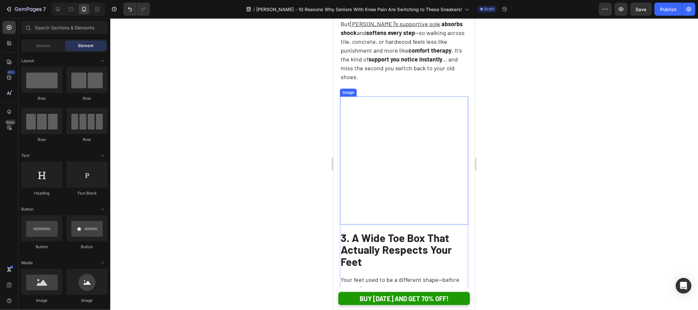
scroll to position [833, 0]
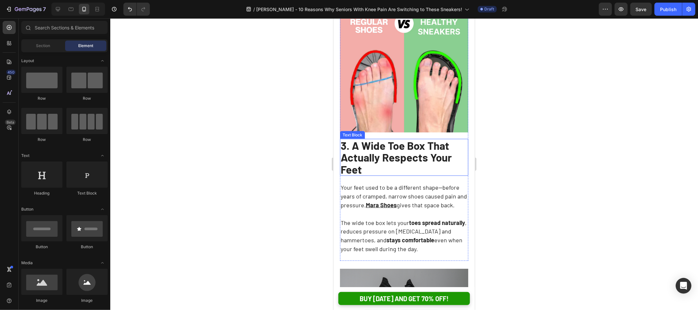
click at [418, 139] on strong "3. A Wide Toe Box That Actually Respects Your Feet" at bounding box center [395, 157] width 111 height 37
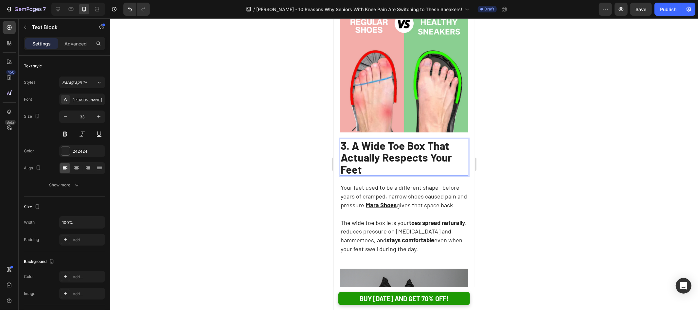
click at [429, 139] on strong "3. A Wide Toe Box That Actually Respects Your Feet" at bounding box center [395, 157] width 111 height 37
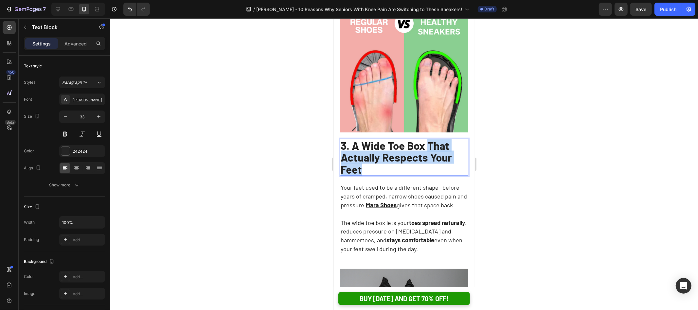
drag, startPoint x: 428, startPoint y: 106, endPoint x: 432, endPoint y: 127, distance: 20.9
click at [432, 139] on p "3. A Wide Toe Box That Actually Respects Your Feet" at bounding box center [403, 157] width 127 height 36
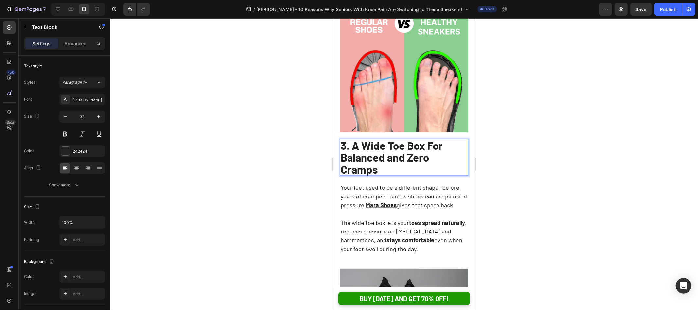
drag, startPoint x: 553, startPoint y: 136, endPoint x: 544, endPoint y: 138, distance: 9.5
click at [553, 136] on div at bounding box center [403, 164] width 587 height 292
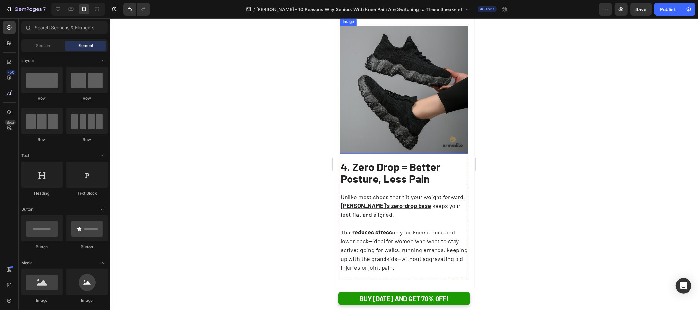
scroll to position [1078, 0]
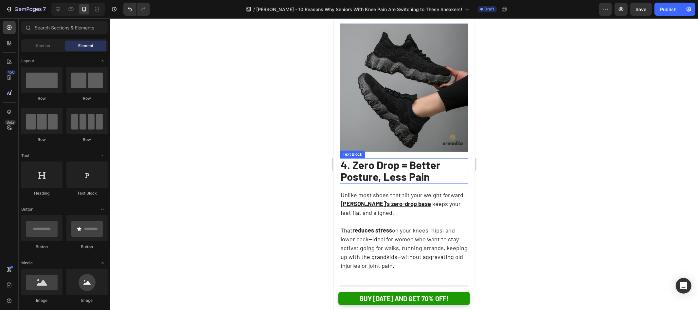
click at [396, 158] on strong "4. Zero Drop = Better Posture, Less Pain" at bounding box center [390, 170] width 100 height 25
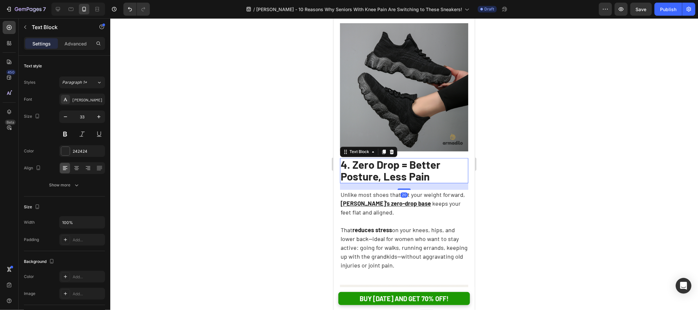
drag, startPoint x: 437, startPoint y: 139, endPoint x: 383, endPoint y: 139, distance: 53.6
click at [437, 158] on p "4. Zero Drop = Better Posture, Less Pain" at bounding box center [403, 170] width 127 height 24
click at [380, 158] on strong "4. Zero Drop = Better Posture, Less Pain" at bounding box center [390, 170] width 100 height 25
click at [377, 158] on strong "4. Zero Drop = Better Posture, Less Pain" at bounding box center [390, 170] width 100 height 25
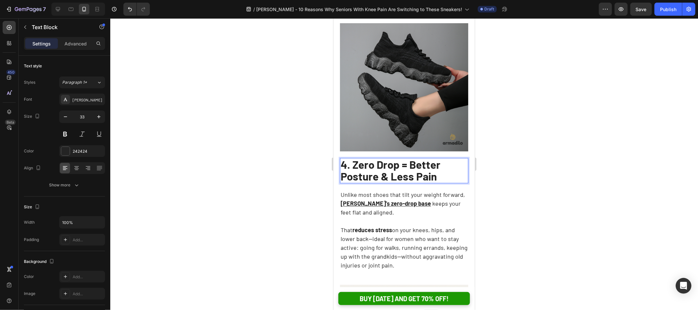
click at [562, 147] on div at bounding box center [403, 164] width 587 height 292
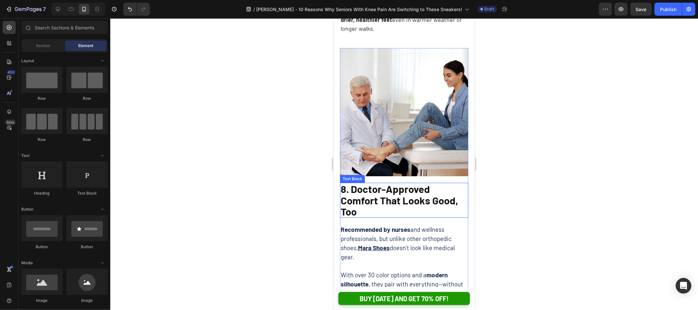
scroll to position [2009, 0]
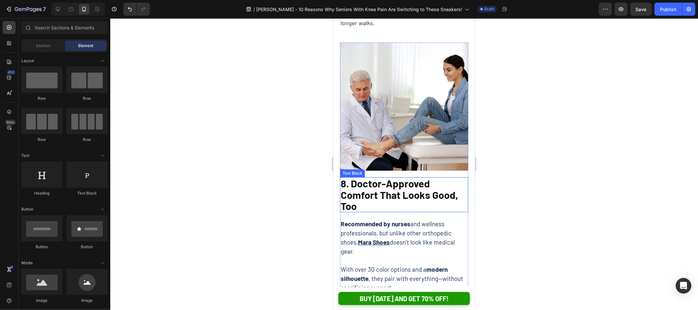
click at [430, 177] on strong "8. Doctor-Approved Comfort That Looks Good, Too" at bounding box center [398, 194] width 117 height 34
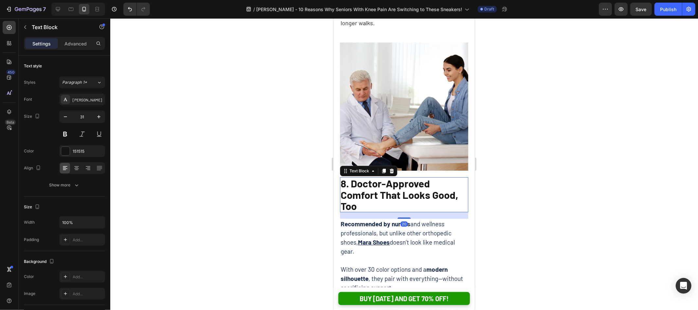
click at [430, 177] on strong "8. Doctor-Approved Comfort That Looks Good, Too" at bounding box center [398, 194] width 117 height 34
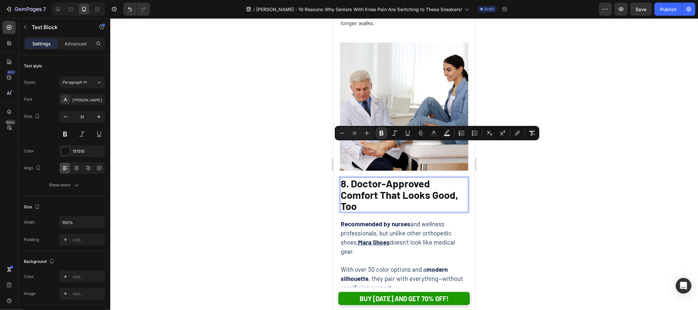
click at [418, 178] on p "8. Doctor-Approved Comfort That Looks Good, Too" at bounding box center [403, 194] width 127 height 33
drag, startPoint x: 377, startPoint y: 158, endPoint x: 341, endPoint y: 148, distance: 37.2
click at [341, 178] on p "8. Doctor-Approved Comfort That Looks Good, Too" at bounding box center [403, 194] width 127 height 33
click at [381, 177] on strong "8. Doctor-Approved Comfort That Looks Good, Too" at bounding box center [398, 194] width 117 height 34
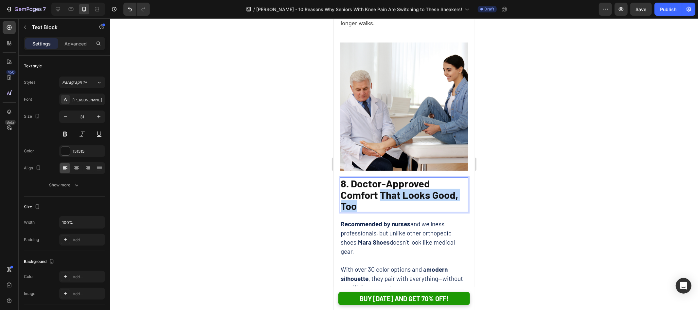
drag, startPoint x: 380, startPoint y: 149, endPoint x: 384, endPoint y: 158, distance: 9.4
click at [384, 178] on p "8. Doctor-Approved Comfort That Looks Good, Too" at bounding box center [403, 194] width 127 height 33
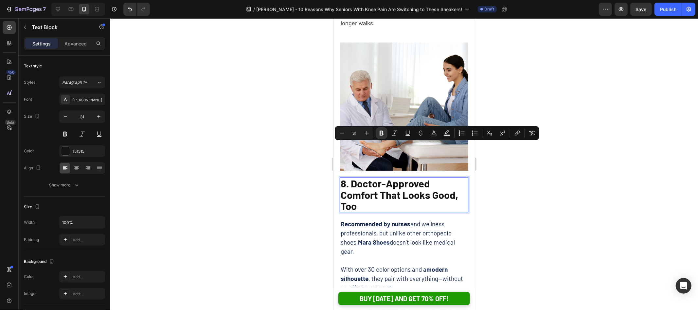
click at [517, 178] on div at bounding box center [403, 164] width 587 height 292
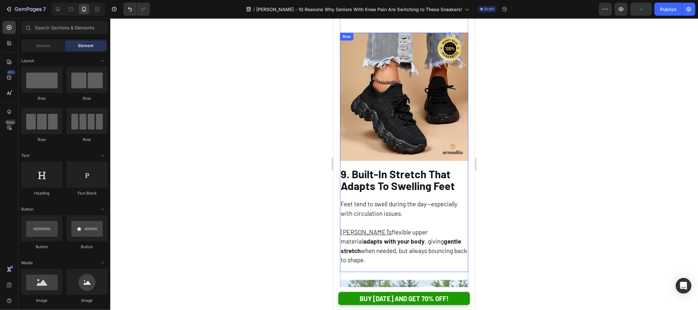
scroll to position [2275, 0]
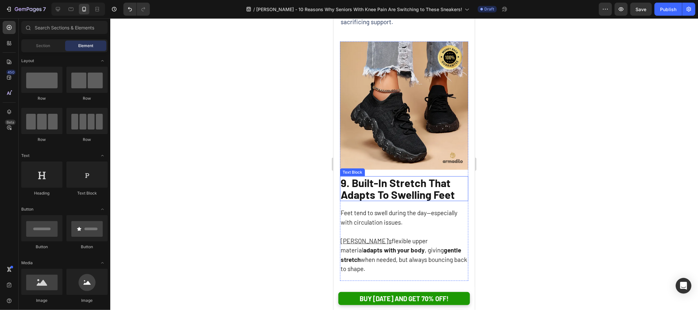
click at [406, 176] on strong "9. Built-In Stretch That Adapts To Swelling Feet" at bounding box center [397, 188] width 114 height 25
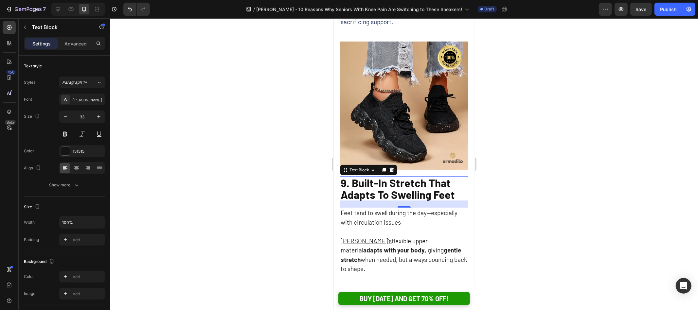
click at [389, 176] on strong "9. Built-In Stretch That Adapts To Swelling Feet" at bounding box center [397, 188] width 114 height 25
drag, startPoint x: 388, startPoint y: 135, endPoint x: 350, endPoint y: 135, distance: 38.6
click at [350, 176] on strong "9. Built-In Stretch That Adapts To Swelling Feet" at bounding box center [397, 188] width 114 height 25
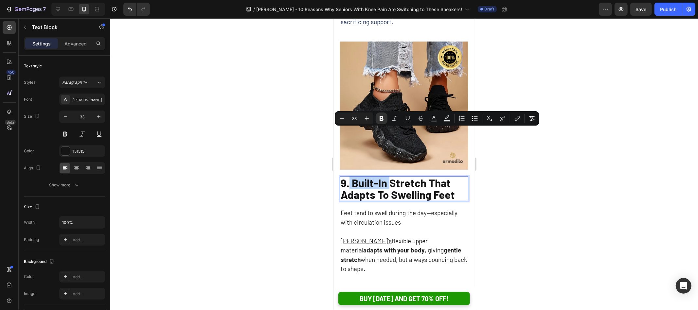
drag, startPoint x: 361, startPoint y: 135, endPoint x: 370, endPoint y: 134, distance: 8.5
click at [362, 176] on strong "9. Built-In Stretch That Adapts To Swelling Feet" at bounding box center [397, 188] width 114 height 25
click at [391, 176] on strong "9. Built-In Stretch That Adapts To Swelling Feet" at bounding box center [397, 188] width 114 height 25
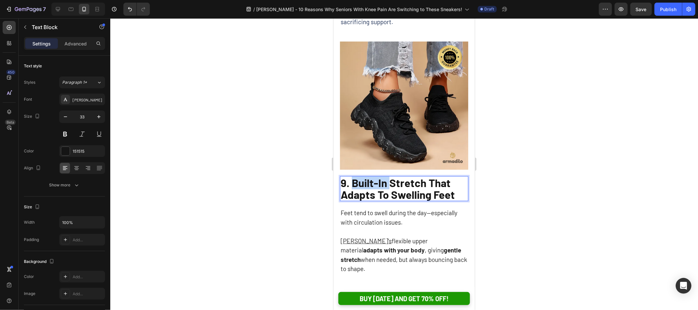
drag, startPoint x: 389, startPoint y: 134, endPoint x: 353, endPoint y: 135, distance: 35.7
click at [353, 176] on strong "9. Built-In Stretch That Adapts To Swelling Feet" at bounding box center [397, 188] width 114 height 25
click at [384, 176] on strong "9. Stretch That Adapts To Swelling Feet" at bounding box center [401, 188] width 123 height 25
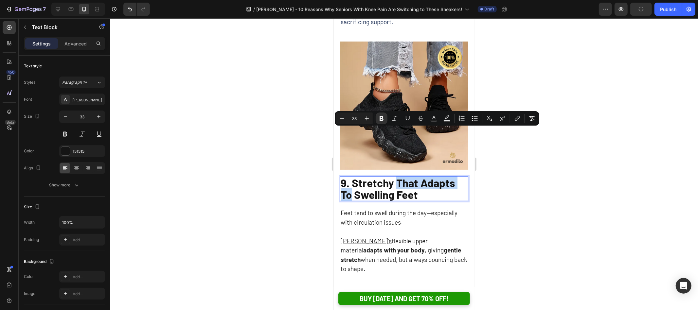
drag, startPoint x: 395, startPoint y: 134, endPoint x: 465, endPoint y: 134, distance: 70.3
click at [455, 176] on strong "9. Stretchy That Adapts To Swelling Feet" at bounding box center [397, 188] width 114 height 25
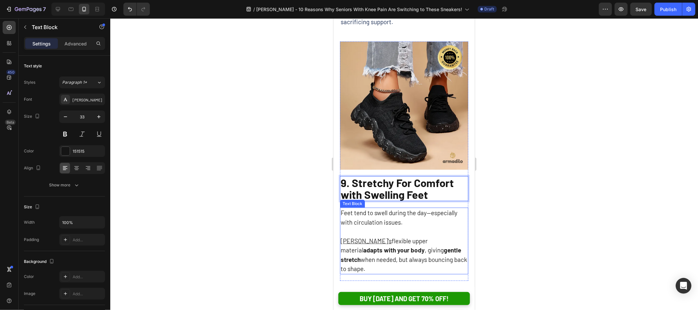
click at [297, 184] on div at bounding box center [403, 164] width 587 height 292
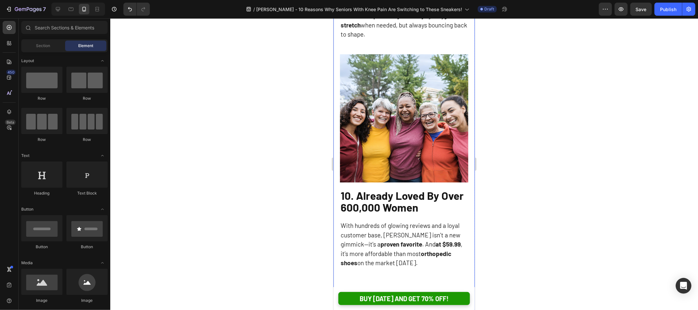
scroll to position [2523, 0]
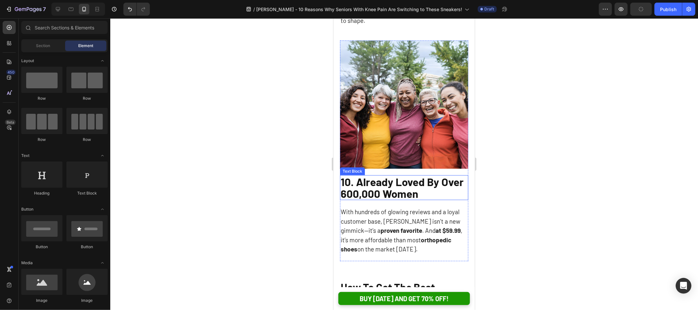
click at [387, 175] on strong "10. Already Loved By Over 600,000 Women" at bounding box center [401, 187] width 123 height 25
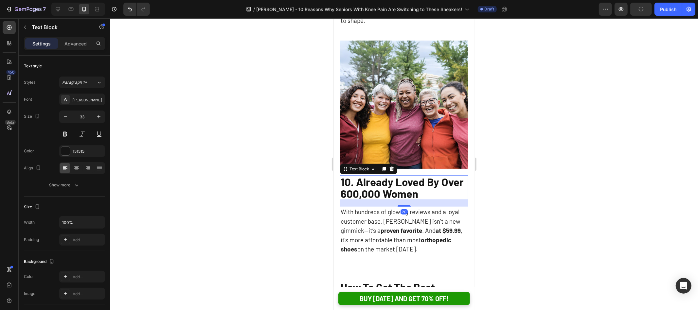
click at [387, 175] on strong "10. Already Loved By Over 600,000 Women" at bounding box center [401, 187] width 123 height 25
click at [599, 156] on div at bounding box center [403, 164] width 587 height 292
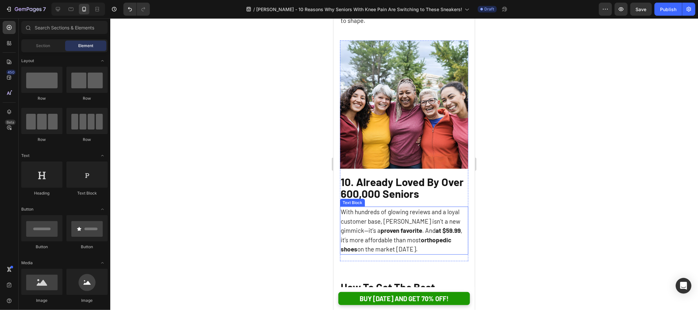
click at [412, 207] on p "With hundreds of glowing reviews and a loyal customer base, [PERSON_NAME] isn’t…" at bounding box center [403, 230] width 127 height 47
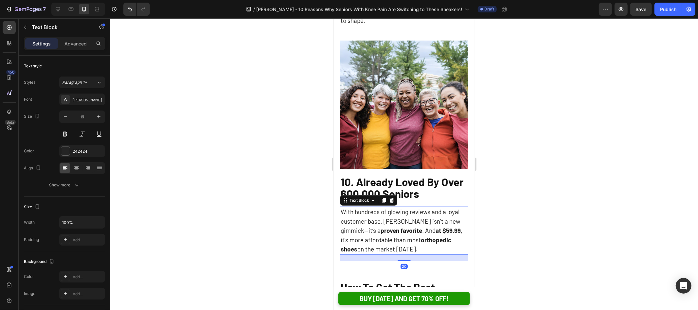
click at [412, 207] on p "With hundreds of glowing reviews and a loyal customer base, [PERSON_NAME] isn’t…" at bounding box center [403, 230] width 127 height 47
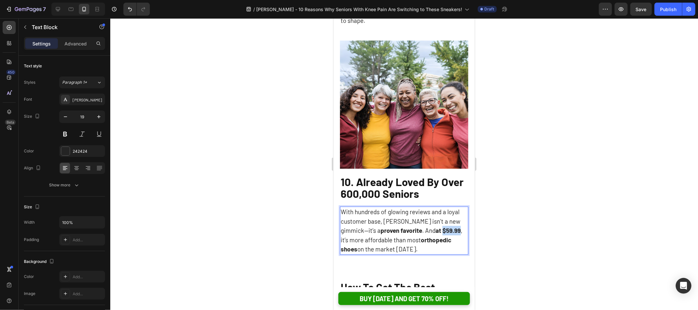
drag, startPoint x: 421, startPoint y: 173, endPoint x: 404, endPoint y: 175, distance: 17.4
click at [435, 226] on strong "at $59.99" at bounding box center [447, 230] width 25 height 8
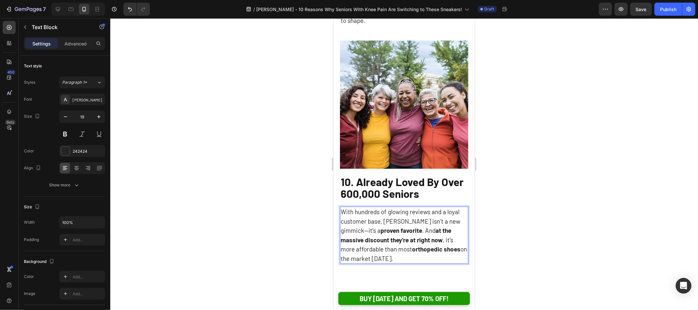
click at [490, 195] on div at bounding box center [403, 164] width 587 height 292
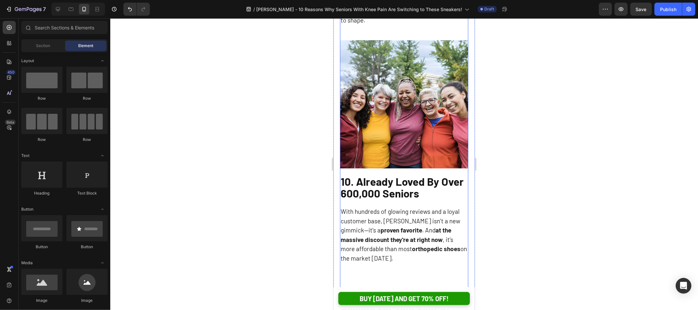
scroll to position [2579, 0]
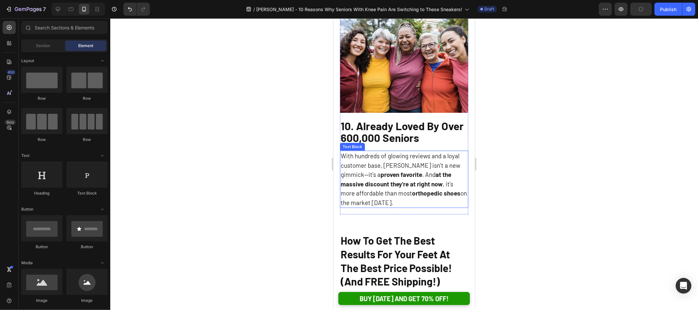
click at [386, 151] on p "With hundreds of glowing reviews and a loyal customer base, [PERSON_NAME] isn’t…" at bounding box center [403, 179] width 127 height 56
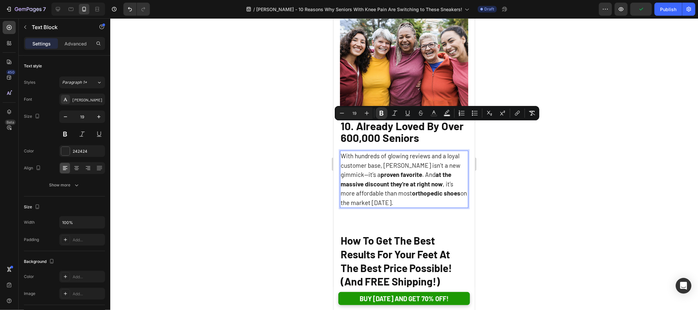
click at [411, 189] on strong "orthopedic shoes" at bounding box center [435, 193] width 48 height 8
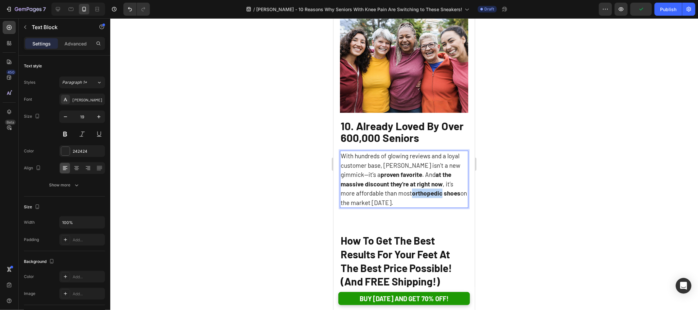
click at [411, 189] on strong "orthopedic shoes" at bounding box center [435, 193] width 48 height 8
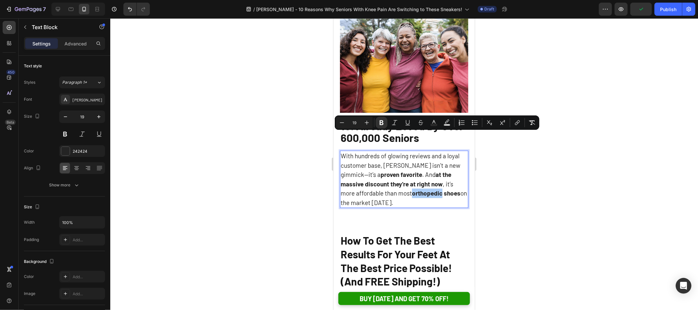
click at [299, 149] on div at bounding box center [403, 164] width 587 height 292
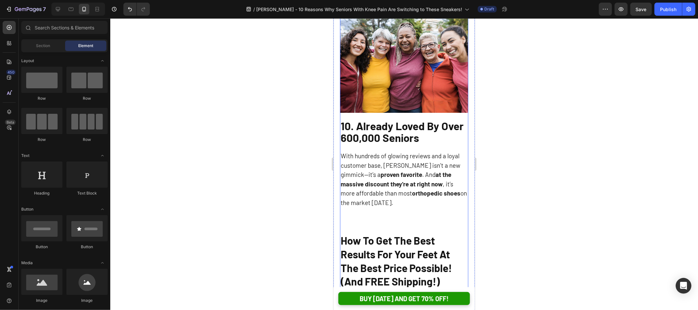
scroll to position [2626, 0]
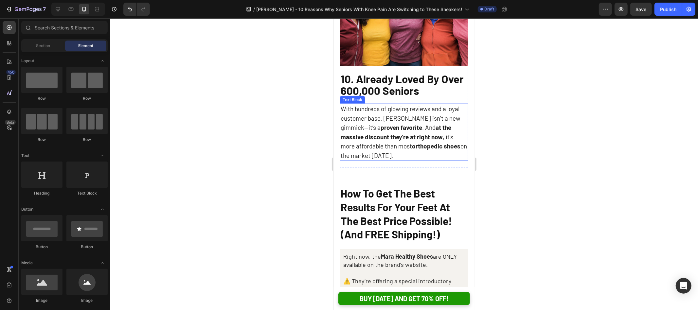
click at [411, 142] on strong "orthopedic shoes" at bounding box center [435, 146] width 48 height 8
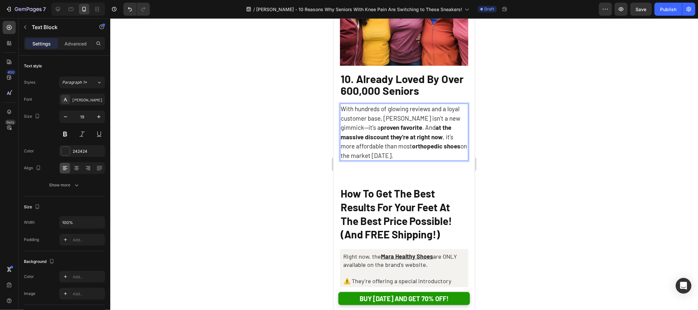
click at [411, 142] on strong "orthopedic shoes" at bounding box center [435, 146] width 48 height 8
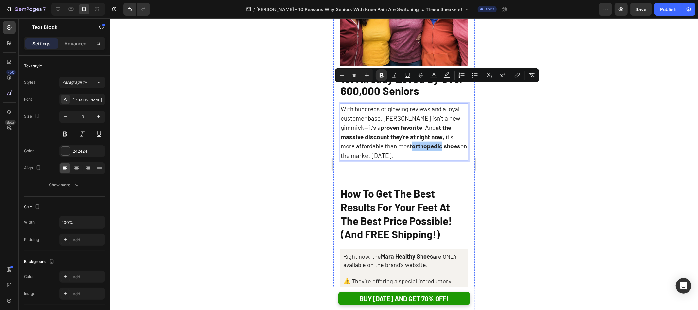
click at [559, 143] on div at bounding box center [403, 164] width 587 height 292
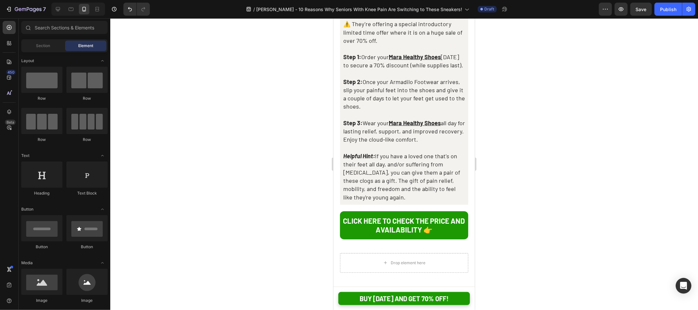
scroll to position [2962, 0]
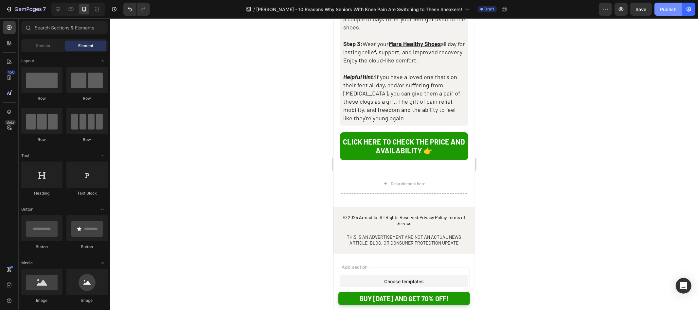
click at [669, 6] on div "Publish" at bounding box center [668, 9] width 16 height 7
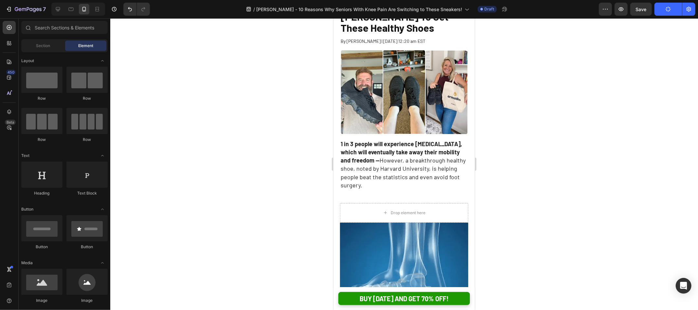
scroll to position [0, 0]
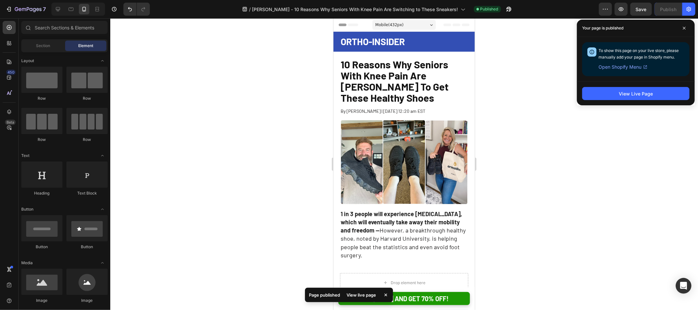
click at [484, 110] on div at bounding box center [403, 164] width 587 height 292
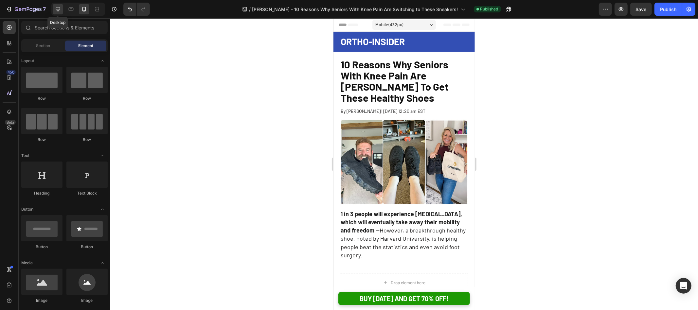
click at [60, 8] on icon at bounding box center [58, 9] width 7 height 7
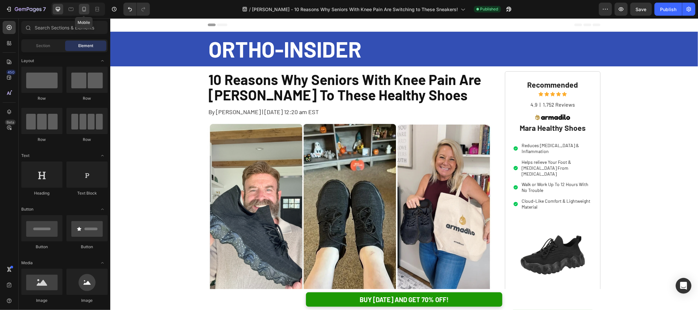
click at [82, 8] on icon at bounding box center [84, 9] width 7 height 7
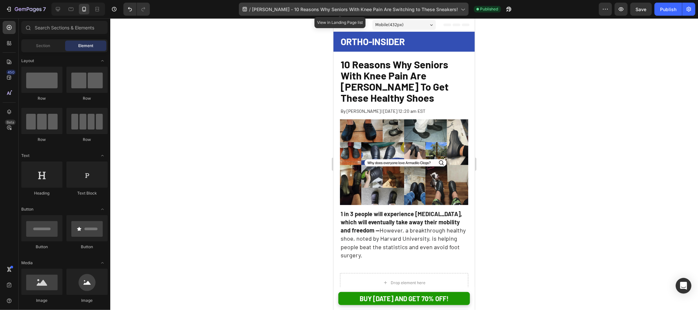
click at [414, 10] on span "[PERSON_NAME] - 10 Reasons Why Seniors With Knee Pain Are Switching to These Sn…" at bounding box center [355, 9] width 206 height 7
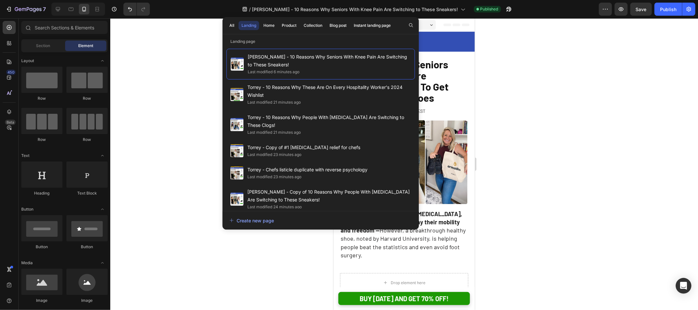
click at [161, 61] on div at bounding box center [403, 164] width 587 height 292
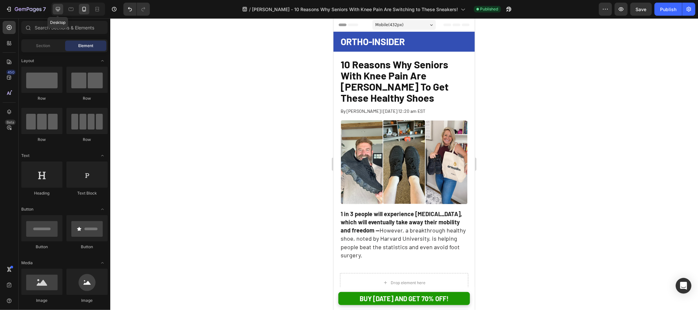
click at [60, 10] on icon at bounding box center [58, 9] width 7 height 7
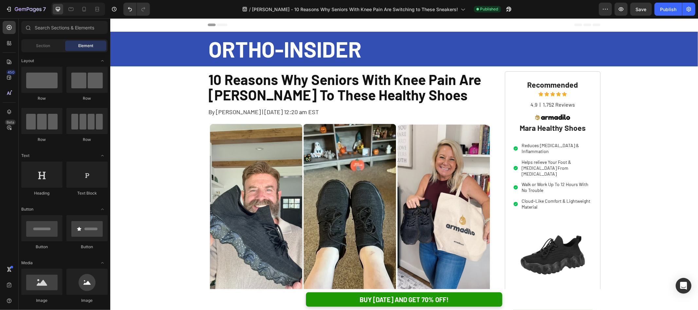
click at [126, 24] on span "Header" at bounding box center [129, 24] width 14 height 7
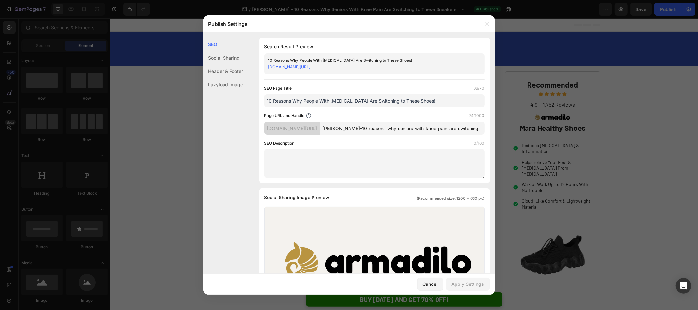
click at [336, 107] on input "10 Reasons Why People With [MEDICAL_DATA] Are Switching to These Shoes!" at bounding box center [374, 100] width 220 height 13
click at [314, 107] on input "10 Reasons Why People With [MEDICAL_DATA] Are Switching to These Shoes!" at bounding box center [374, 100] width 220 height 13
click at [334, 107] on input "10 Reasons Why Seniors With [MEDICAL_DATA] Are Switching to These Shoes!" at bounding box center [374, 100] width 220 height 13
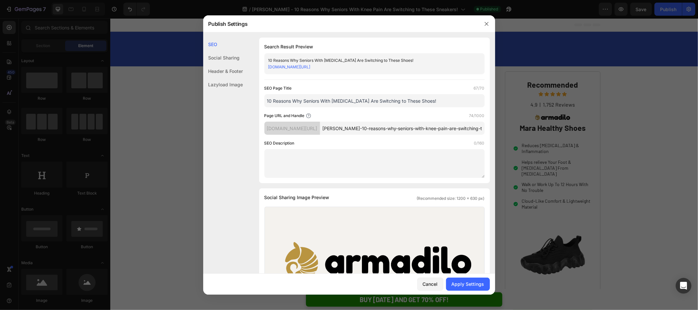
click at [334, 107] on input "10 Reasons Why Seniors With [MEDICAL_DATA] Are Switching to These Shoes!" at bounding box center [374, 100] width 220 height 13
type input "10 Reasons Why Seniors With Knee Pain Are Switching to These Shoes!"
click at [464, 292] on div "Cancel Apply Settings" at bounding box center [349, 284] width 292 height 21
click at [462, 284] on div "Apply Settings" at bounding box center [467, 284] width 33 height 7
drag, startPoint x: 486, startPoint y: 21, endPoint x: 395, endPoint y: 1, distance: 92.9
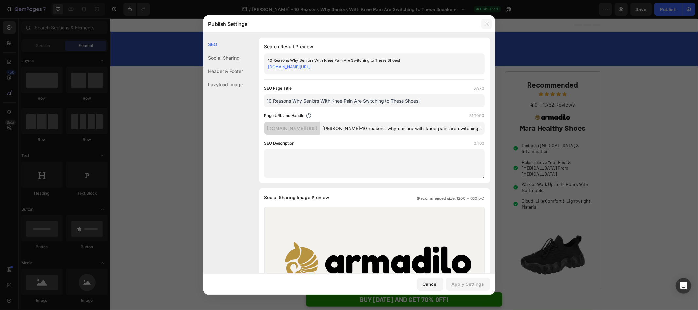
click at [486, 21] on icon "button" at bounding box center [486, 23] width 5 height 5
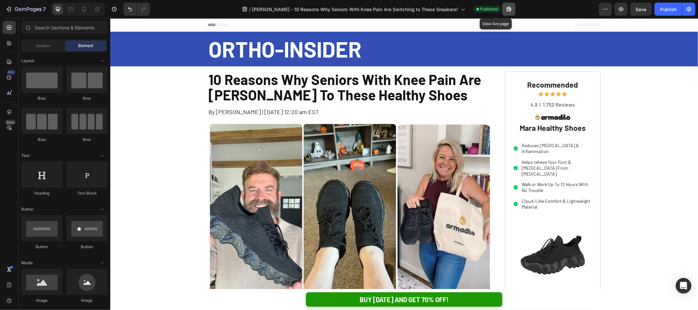
click at [505, 9] on icon "button" at bounding box center [508, 9] width 7 height 7
